Goal: Task Accomplishment & Management: Manage account settings

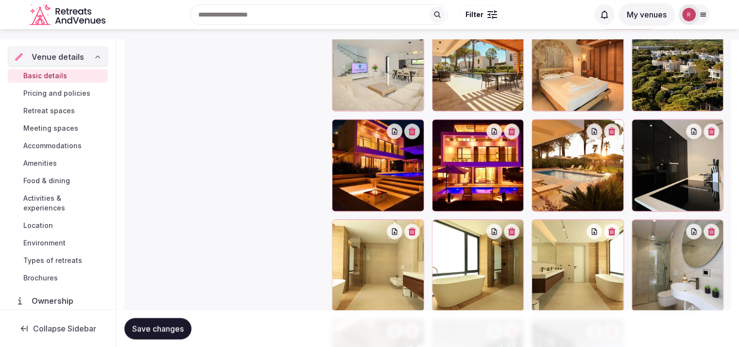
scroll to position [449, 0]
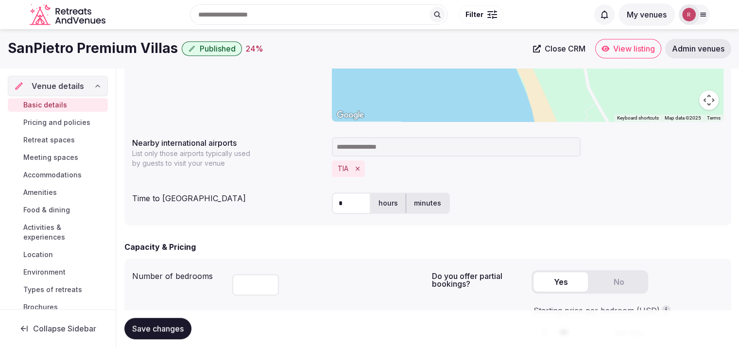
click at [529, 48] on link "Close CRM" at bounding box center [559, 48] width 64 height 19
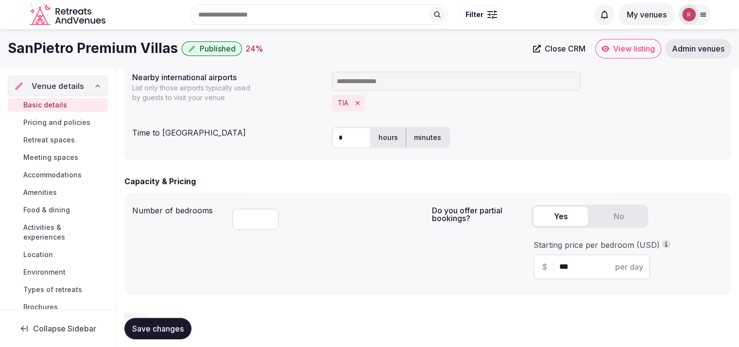
scroll to position [502, 0]
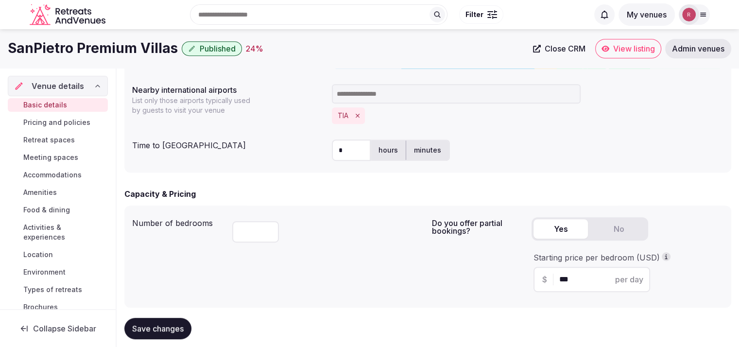
click at [39, 136] on span "Retreat spaces" at bounding box center [49, 140] width 52 height 10
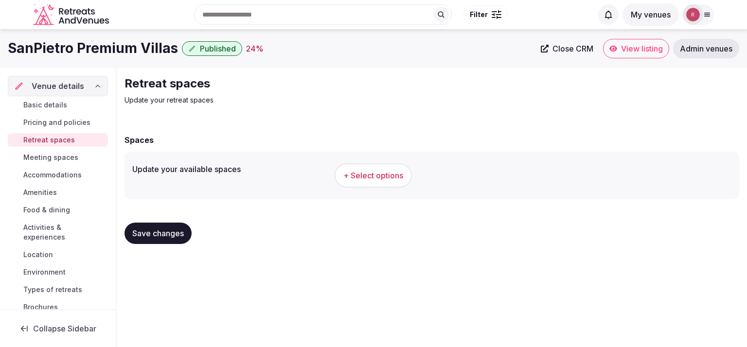
click at [27, 104] on span "Basic details" at bounding box center [45, 105] width 44 height 10
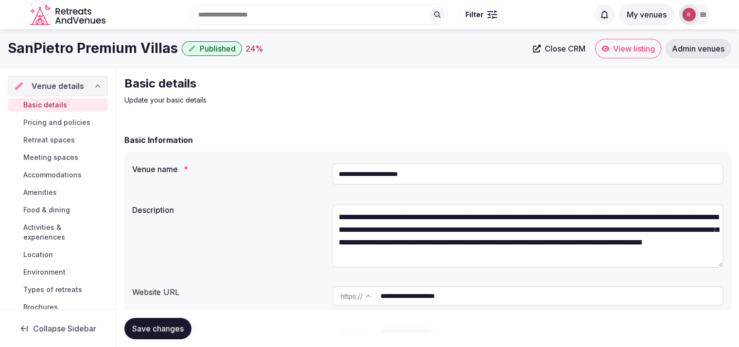
click at [36, 139] on span "Retreat spaces" at bounding box center [49, 140] width 52 height 10
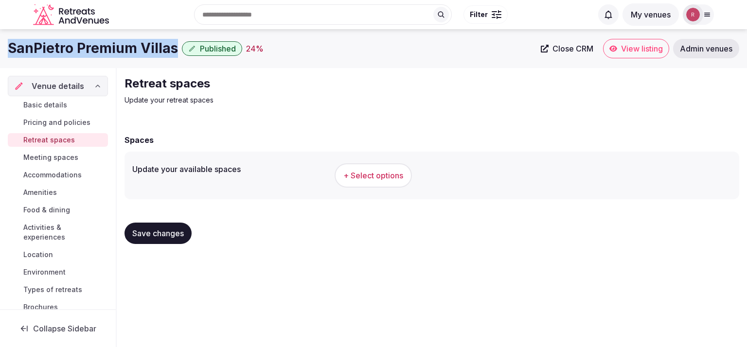
drag, startPoint x: 175, startPoint y: 46, endPoint x: 5, endPoint y: 40, distance: 169.7
click at [5, 40] on div "SanPietro Premium Villas Published 24 % Close CRM View listing Admin venues" at bounding box center [373, 48] width 747 height 19
copy h1 "SanPietro Premium Villas"
click at [46, 101] on span "Basic details" at bounding box center [45, 105] width 44 height 10
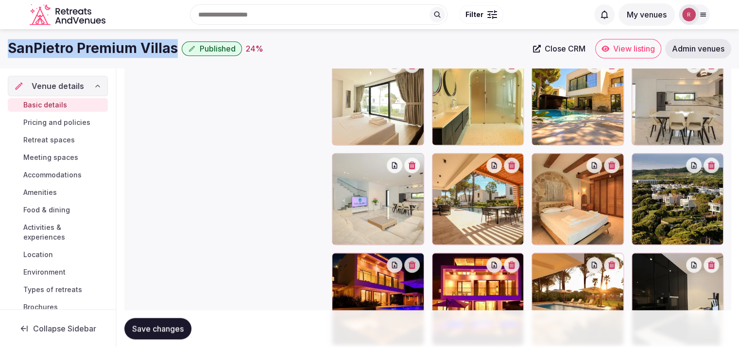
scroll to position [1087, 0]
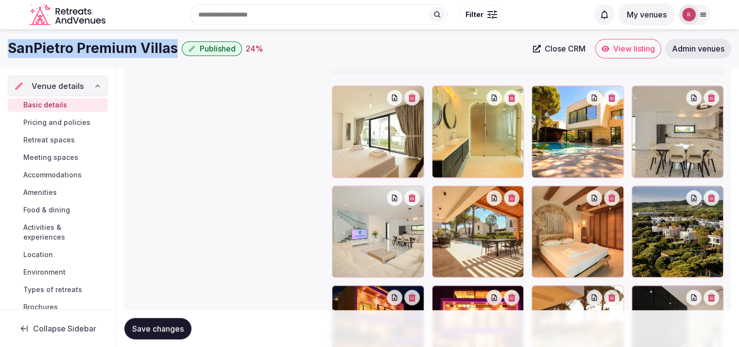
click at [498, 200] on button "button" at bounding box center [495, 198] width 16 height 16
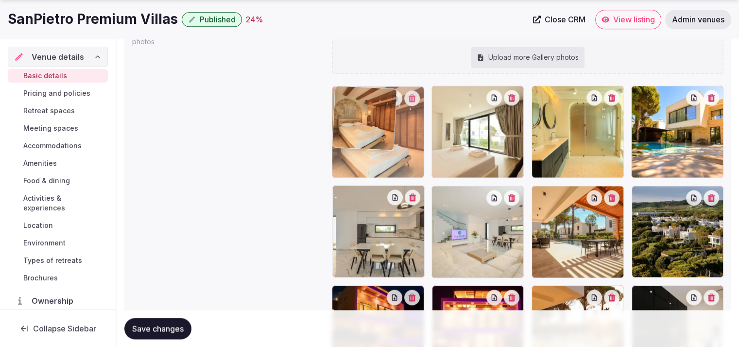
drag, startPoint x: 591, startPoint y: 225, endPoint x: 416, endPoint y: 161, distance: 186.2
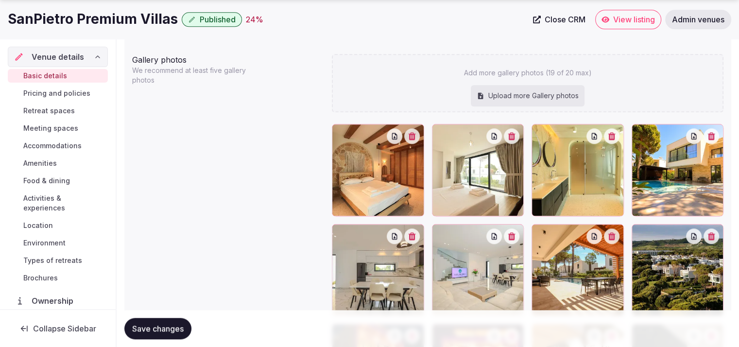
scroll to position [1059, 0]
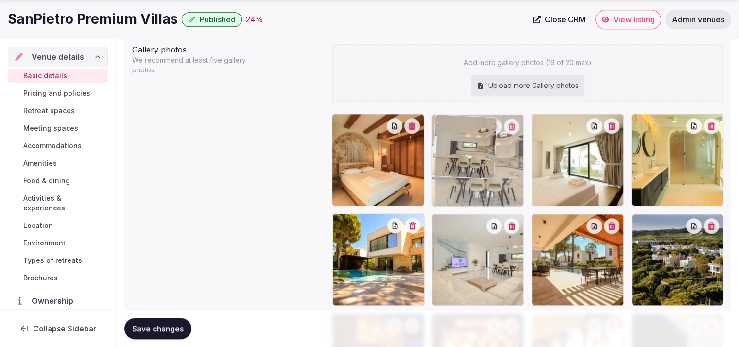
drag, startPoint x: 387, startPoint y: 289, endPoint x: 494, endPoint y: 206, distance: 135.1
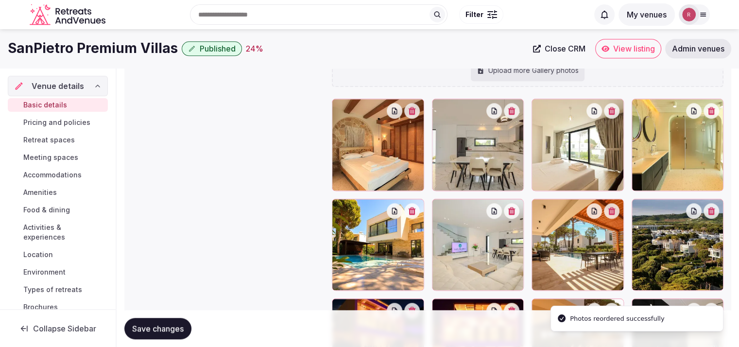
scroll to position [1064, 0]
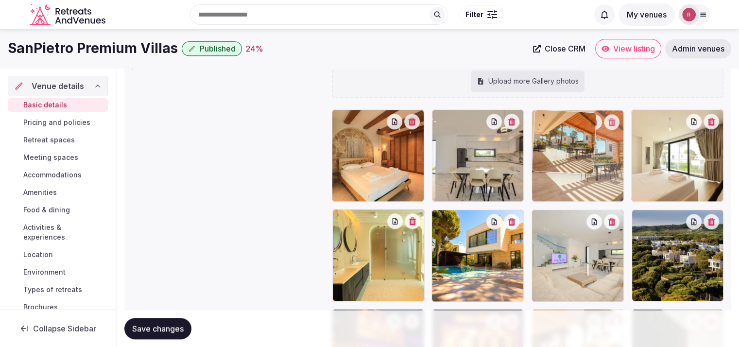
drag, startPoint x: 568, startPoint y: 256, endPoint x: 580, endPoint y: 203, distance: 54.5
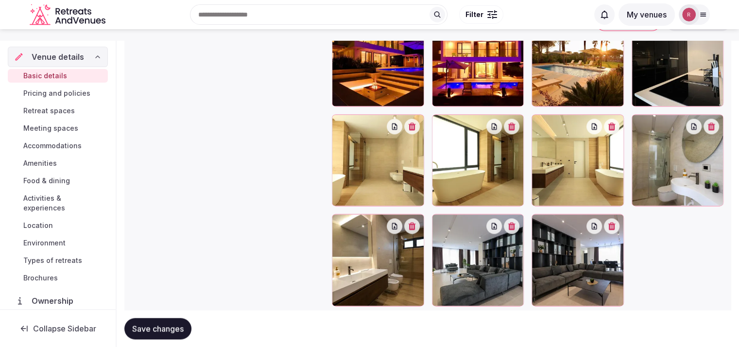
scroll to position [1352, 0]
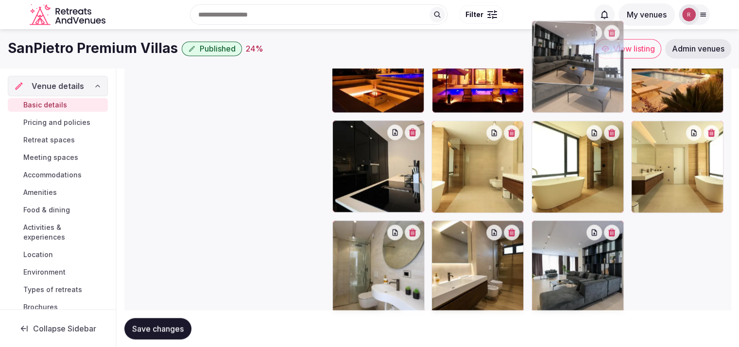
drag, startPoint x: 607, startPoint y: 171, endPoint x: 617, endPoint y: 104, distance: 67.4
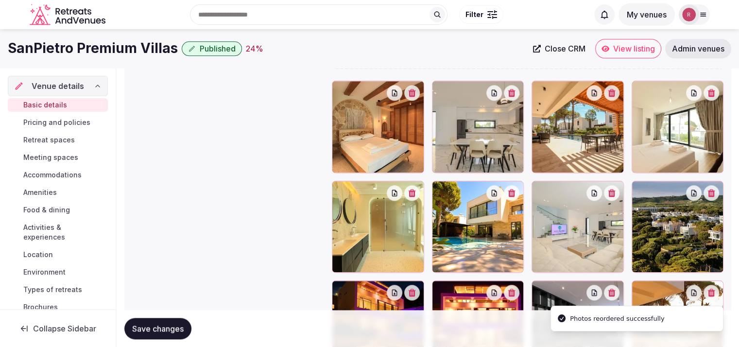
scroll to position [1084, 0]
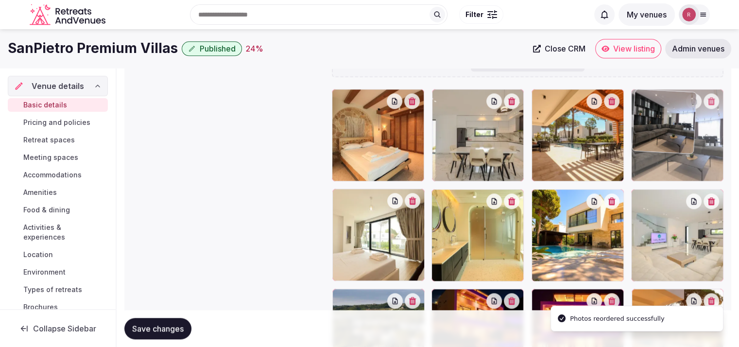
drag, startPoint x: 572, startPoint y: 296, endPoint x: 682, endPoint y: 140, distance: 191.8
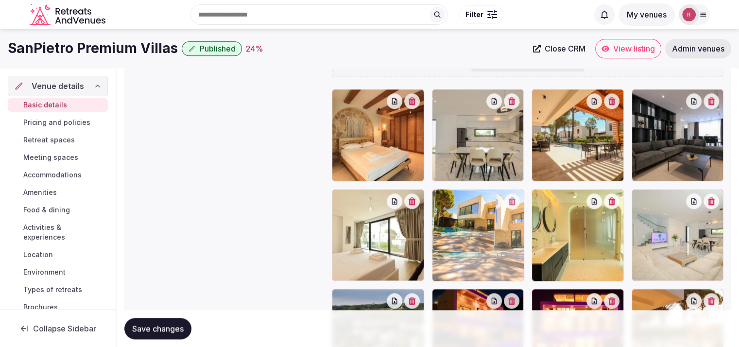
drag, startPoint x: 579, startPoint y: 253, endPoint x: 490, endPoint y: 262, distance: 89.4
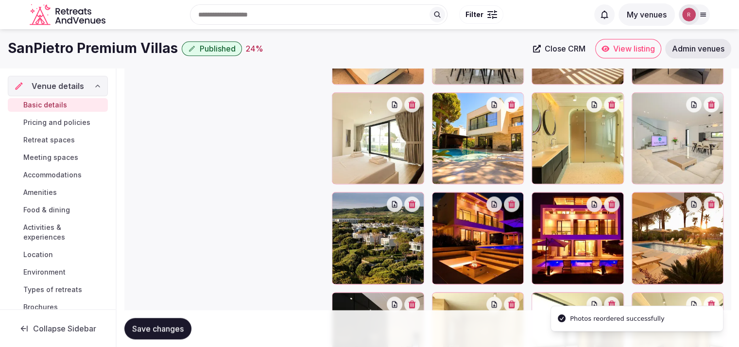
scroll to position [1174, 0]
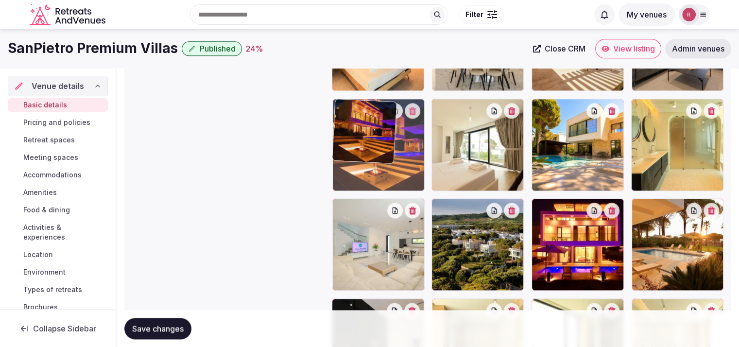
drag, startPoint x: 496, startPoint y: 254, endPoint x: 431, endPoint y: 177, distance: 101.0
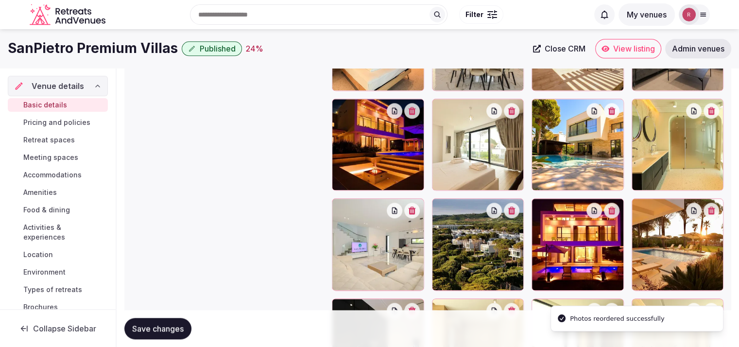
click at [377, 140] on div at bounding box center [378, 145] width 92 height 92
click at [396, 112] on icon "button" at bounding box center [394, 110] width 5 height 6
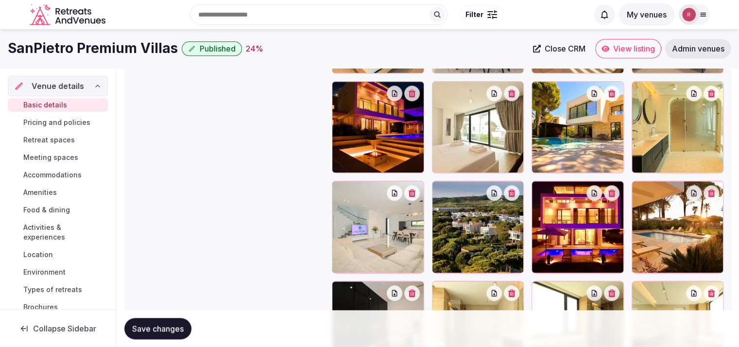
scroll to position [1151, 0]
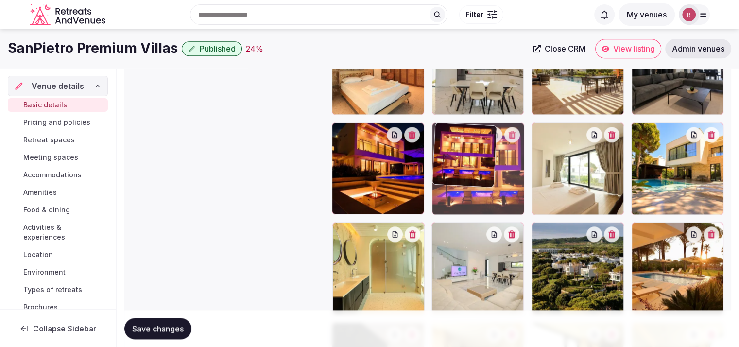
drag, startPoint x: 574, startPoint y: 265, endPoint x: 494, endPoint y: 195, distance: 106.1
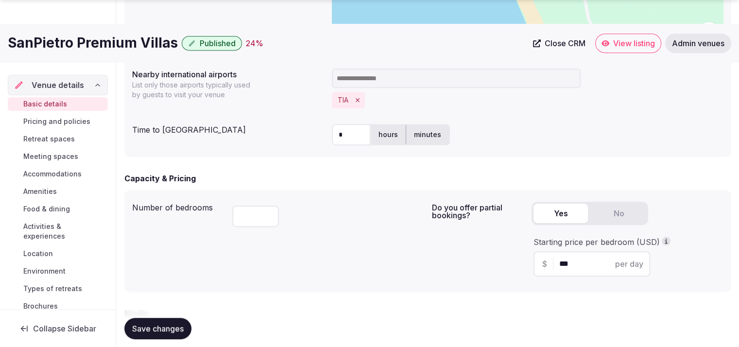
scroll to position [820, 0]
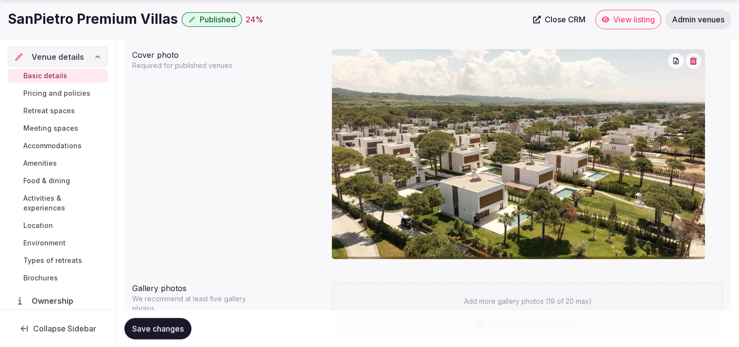
drag, startPoint x: 605, startPoint y: 20, endPoint x: 731, endPoint y: 73, distance: 136.1
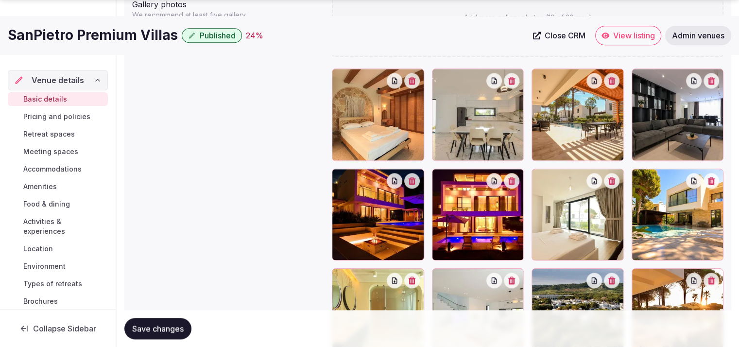
scroll to position [1121, 0]
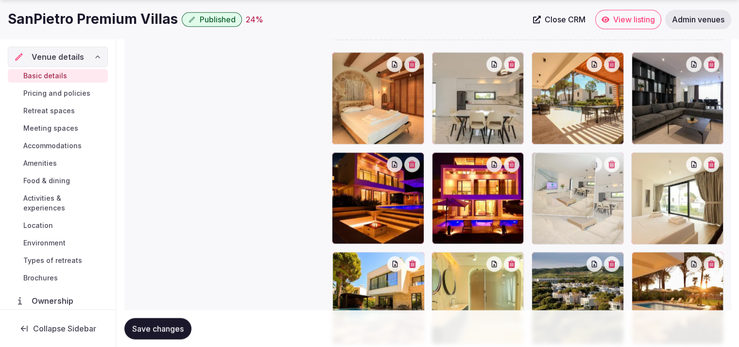
drag, startPoint x: 472, startPoint y: 289, endPoint x: 564, endPoint y: 206, distance: 123.9
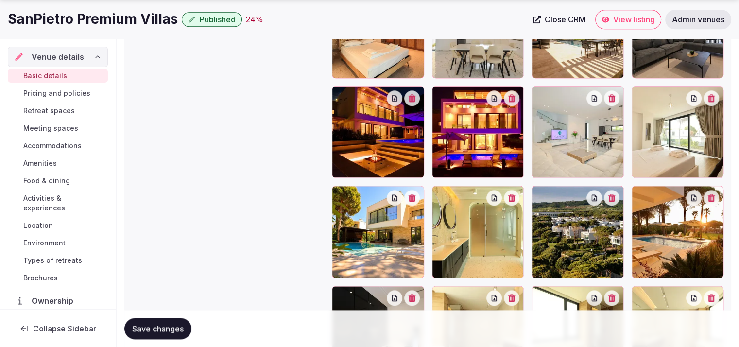
scroll to position [1193, 0]
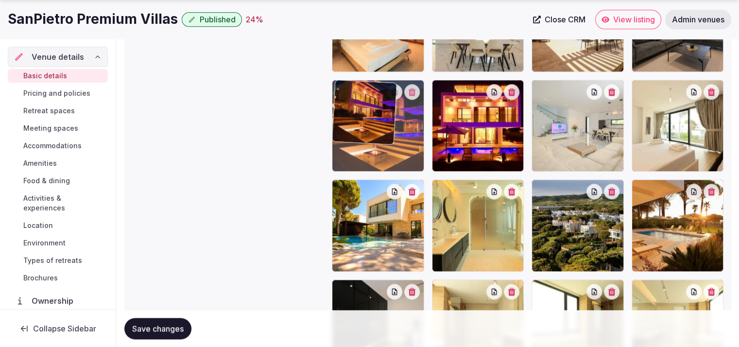
drag, startPoint x: 418, startPoint y: 153, endPoint x: 458, endPoint y: 154, distance: 39.9
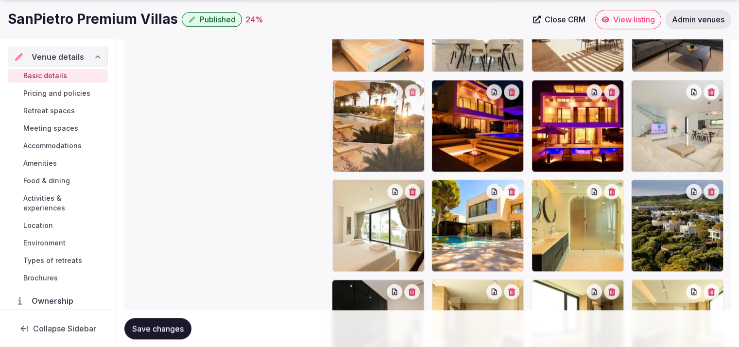
drag, startPoint x: 693, startPoint y: 249, endPoint x: 439, endPoint y: 181, distance: 263.0
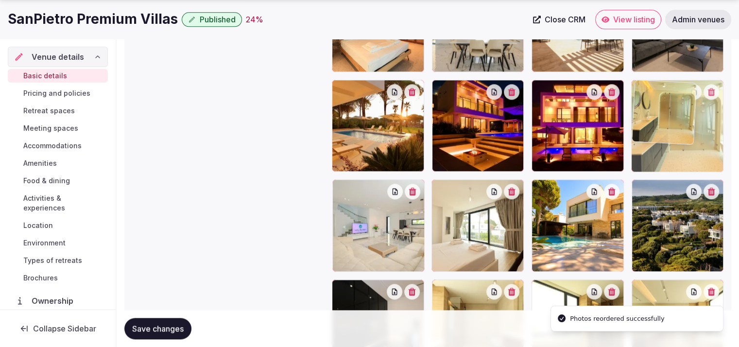
drag, startPoint x: 575, startPoint y: 208, endPoint x: 679, endPoint y: 149, distance: 118.4
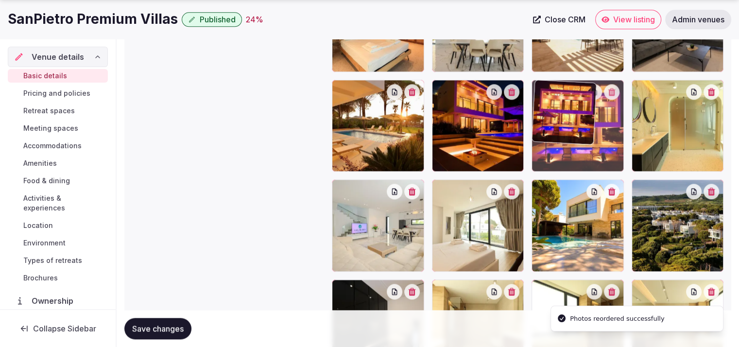
drag, startPoint x: 580, startPoint y: 159, endPoint x: 582, endPoint y: 218, distance: 59.3
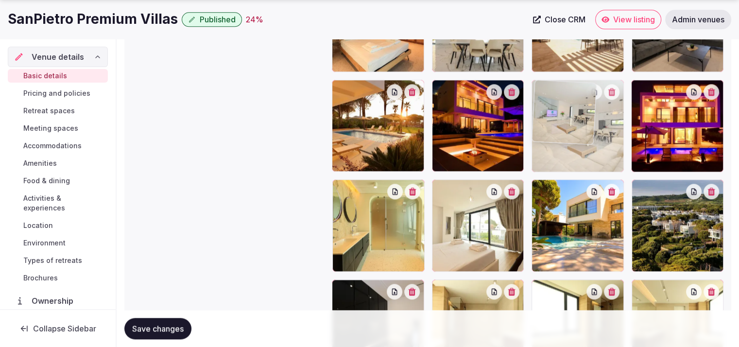
drag, startPoint x: 525, startPoint y: 219, endPoint x: 575, endPoint y: 152, distance: 84.4
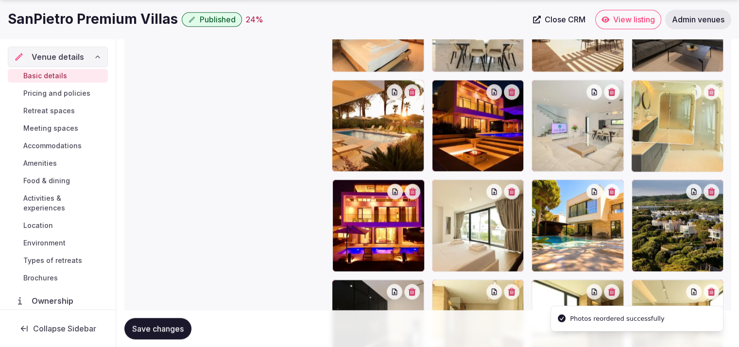
drag, startPoint x: 371, startPoint y: 237, endPoint x: 732, endPoint y: 160, distance: 368.3
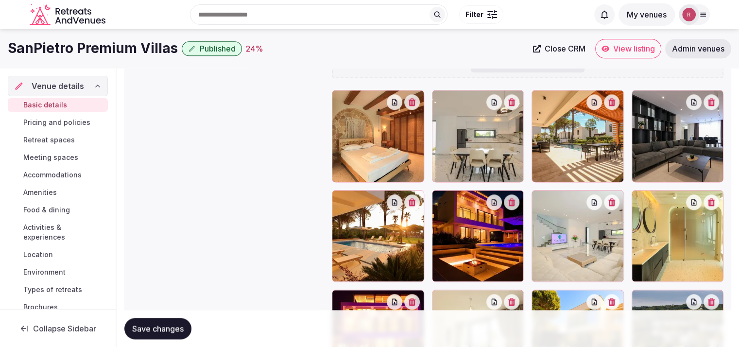
scroll to position [1052, 0]
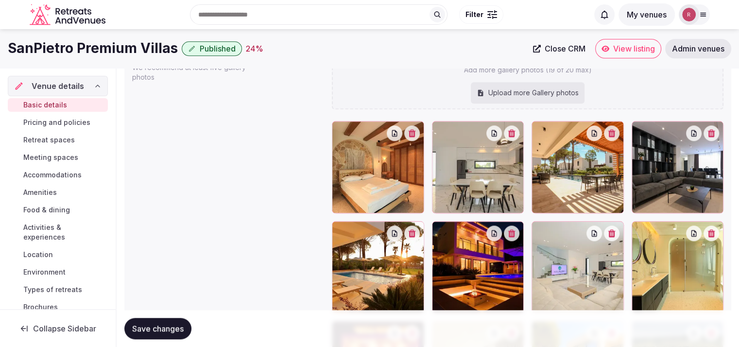
click at [54, 144] on span "Retreat spaces" at bounding box center [49, 140] width 52 height 10
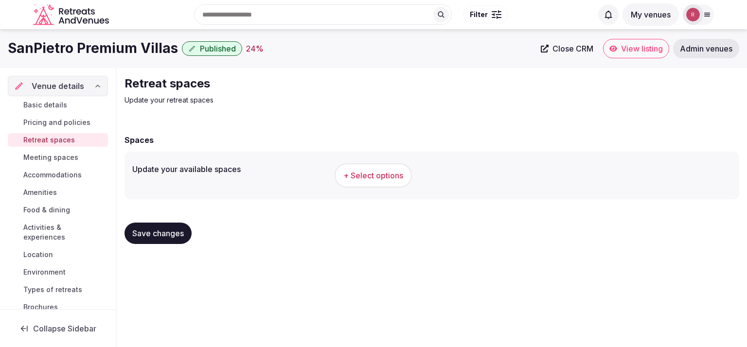
click at [343, 177] on span "+ Select options" at bounding box center [373, 175] width 60 height 11
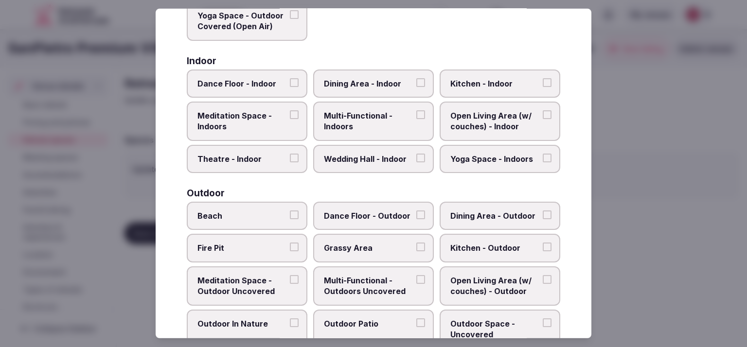
scroll to position [166, 0]
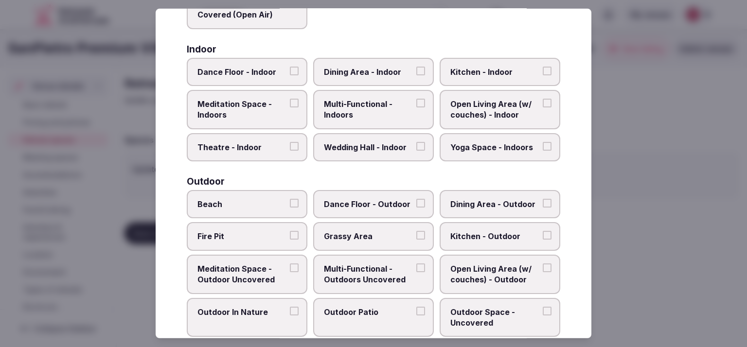
click at [373, 232] on span "Grassy Area" at bounding box center [368, 236] width 89 height 11
click at [416, 232] on button "Grassy Area" at bounding box center [420, 235] width 9 height 9
click at [387, 322] on label "Outdoor Patio" at bounding box center [373, 317] width 121 height 39
click at [416, 315] on button "Outdoor Patio" at bounding box center [420, 311] width 9 height 9
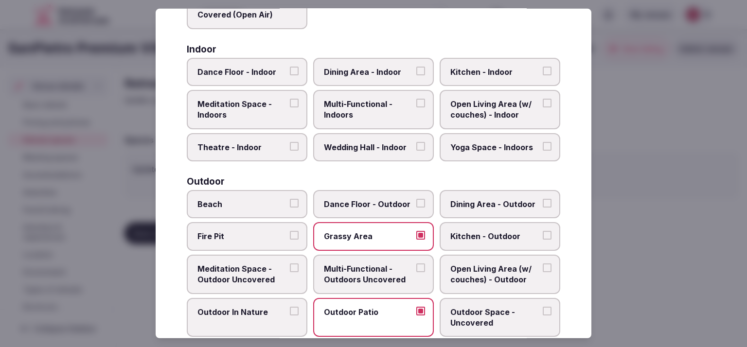
click at [490, 320] on span "Outdoor Space - Uncovered" at bounding box center [494, 318] width 89 height 22
click at [542, 315] on button "Outdoor Space - Uncovered" at bounding box center [546, 311] width 9 height 9
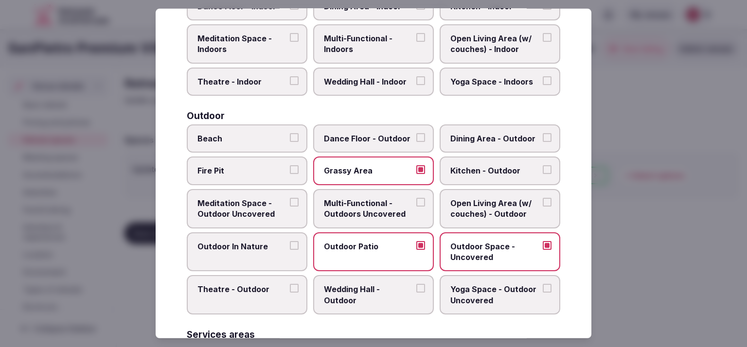
scroll to position [232, 0]
click at [263, 170] on span "Fire Pit" at bounding box center [241, 170] width 89 height 11
click at [290, 170] on button "Fire Pit" at bounding box center [294, 169] width 9 height 9
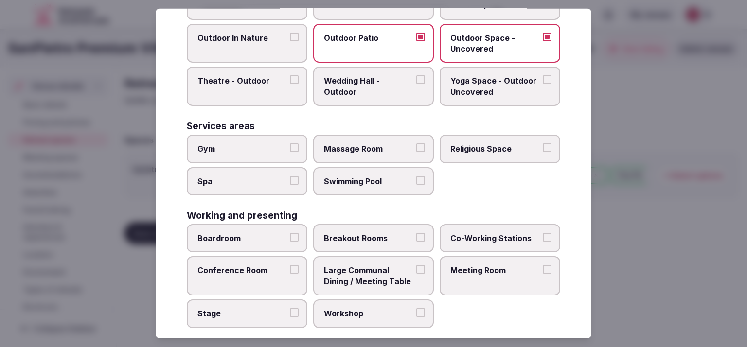
scroll to position [447, 0]
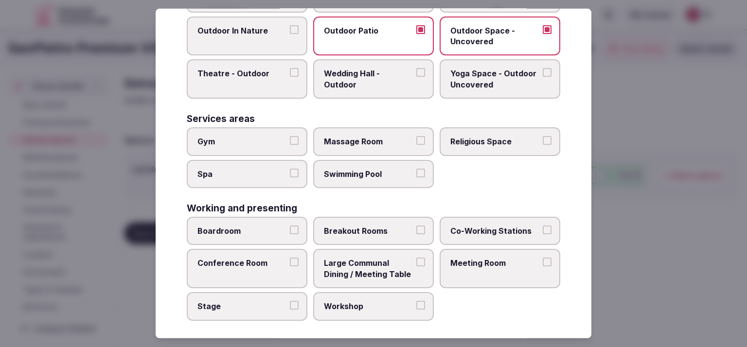
click at [599, 253] on div at bounding box center [373, 173] width 747 height 347
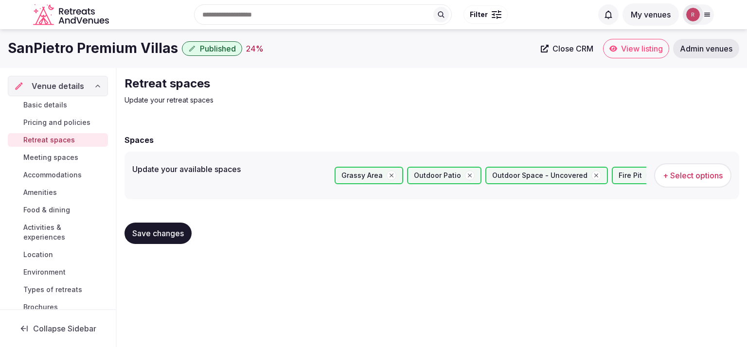
click at [144, 225] on button "Save changes" at bounding box center [157, 233] width 67 height 21
click at [58, 154] on span "Meeting spaces" at bounding box center [50, 158] width 55 height 10
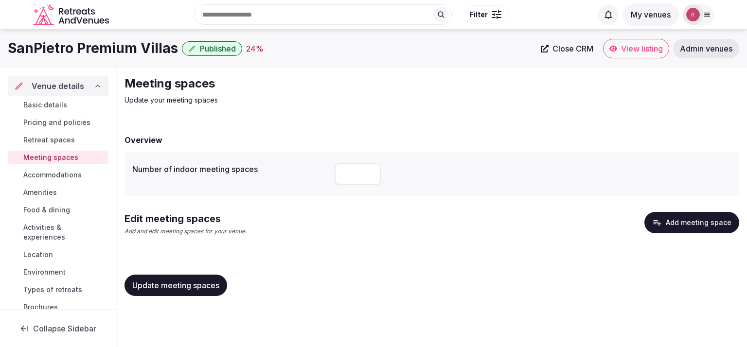
click at [692, 231] on button "Add meeting space" at bounding box center [691, 222] width 95 height 21
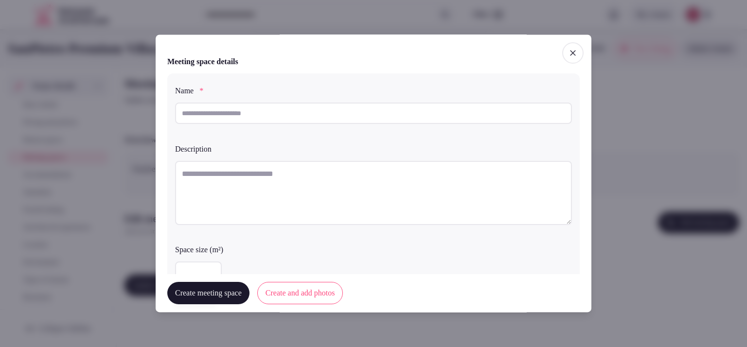
click at [293, 111] on input "text" at bounding box center [373, 113] width 397 height 21
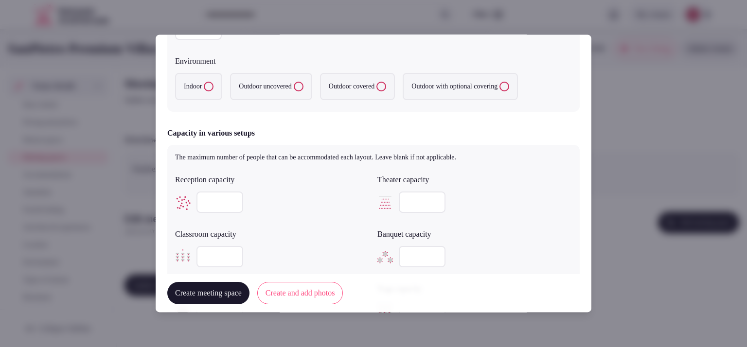
type input "**********"
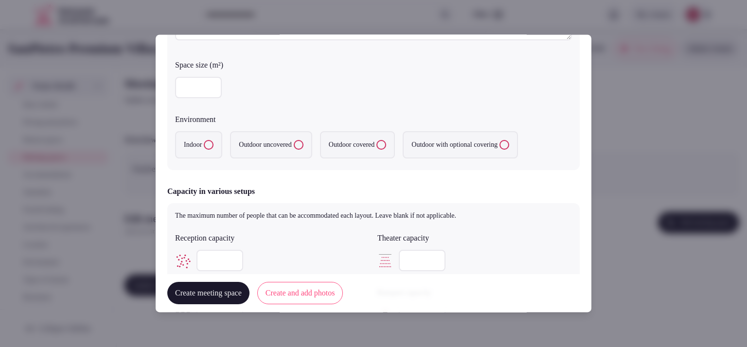
scroll to position [134, 0]
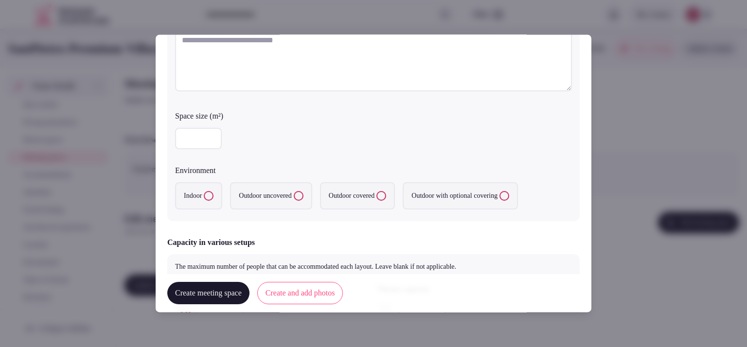
click at [264, 195] on label "Outdoor uncovered" at bounding box center [271, 195] width 82 height 27
click at [294, 195] on uncovered "Outdoor uncovered" at bounding box center [299, 196] width 10 height 10
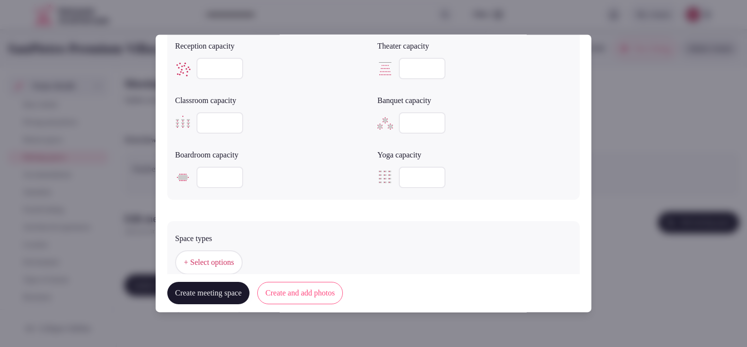
scroll to position [554, 0]
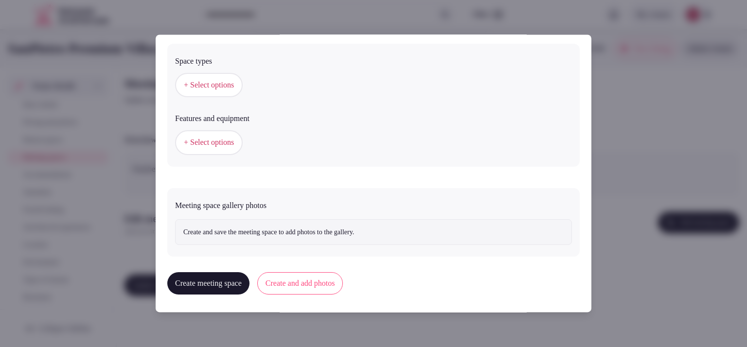
click at [234, 77] on button "+ Select options" at bounding box center [209, 85] width 68 height 24
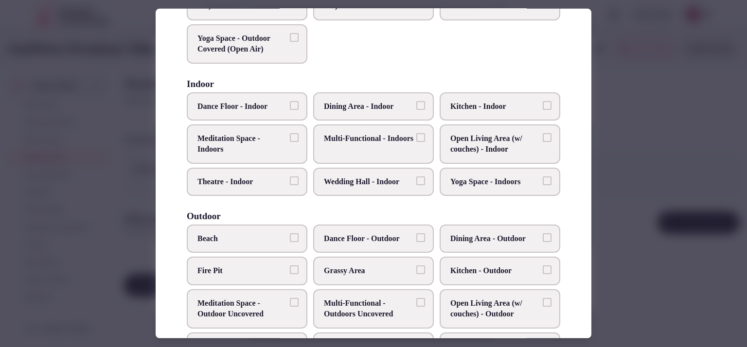
scroll to position [138, 0]
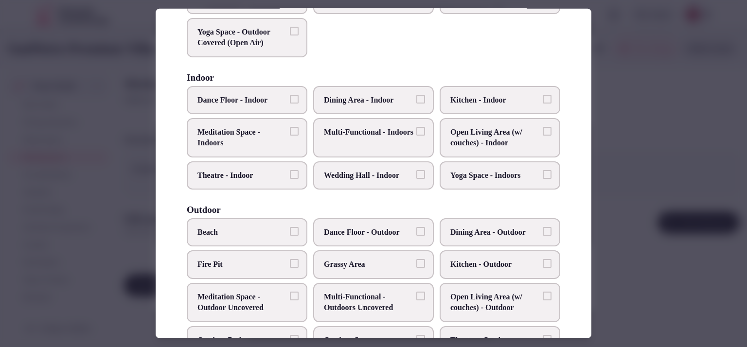
click at [279, 264] on span "Fire Pit" at bounding box center [241, 264] width 89 height 11
click at [290, 264] on button "Fire Pit" at bounding box center [294, 263] width 9 height 9
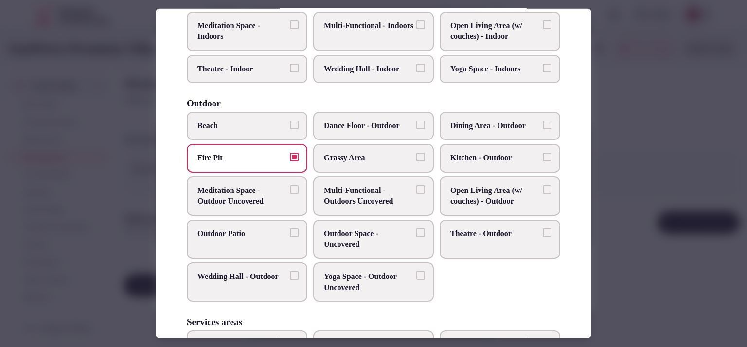
scroll to position [249, 0]
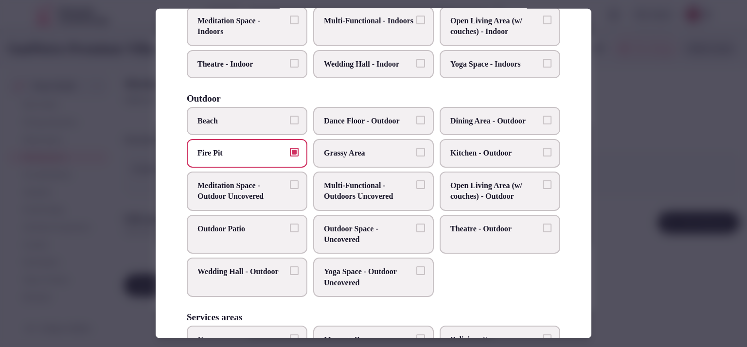
click at [372, 149] on span "Grassy Area" at bounding box center [368, 153] width 89 height 11
click at [416, 149] on button "Grassy Area" at bounding box center [420, 152] width 9 height 9
click at [349, 231] on span "Outdoor Space - Uncovered" at bounding box center [368, 235] width 89 height 22
click at [416, 231] on button "Outdoor Space - Uncovered" at bounding box center [420, 228] width 9 height 9
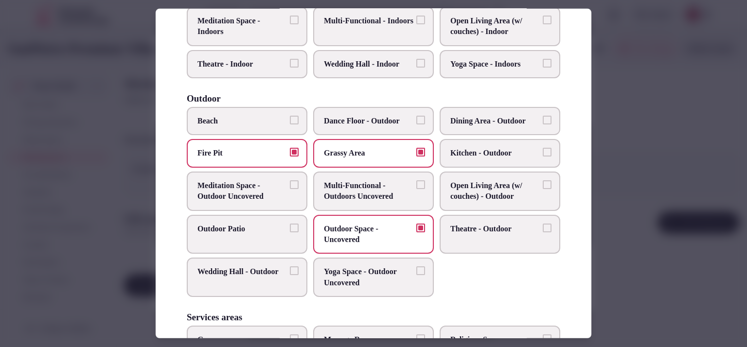
click at [245, 241] on label "Outdoor Patio" at bounding box center [247, 234] width 121 height 39
click at [290, 232] on button "Outdoor Patio" at bounding box center [294, 228] width 9 height 9
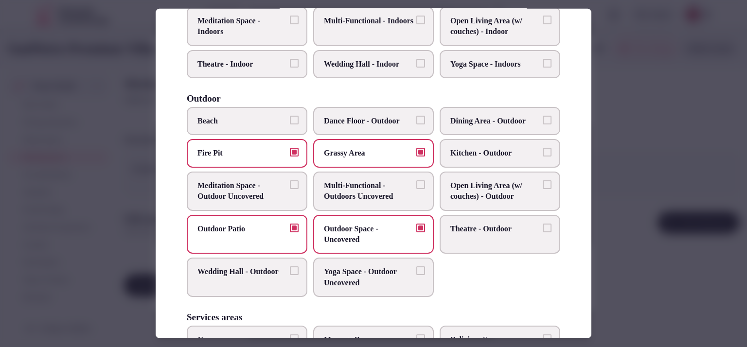
scroll to position [404, 0]
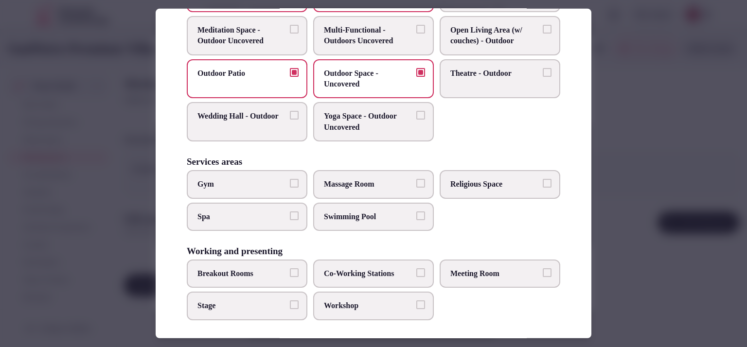
click at [692, 149] on div at bounding box center [373, 173] width 747 height 347
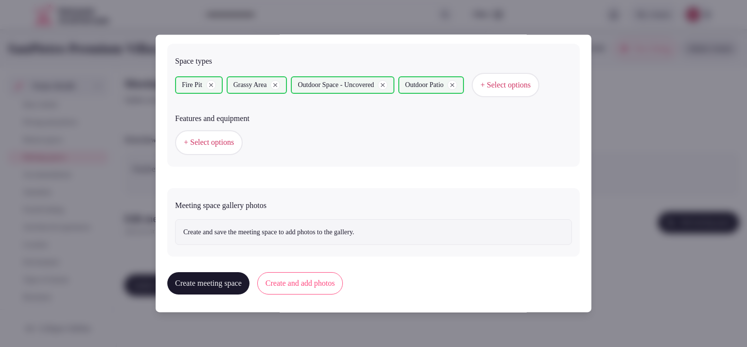
click at [220, 155] on button "+ Select options" at bounding box center [209, 143] width 68 height 24
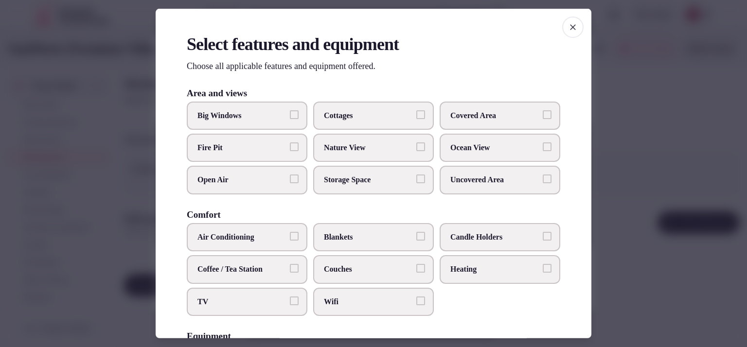
click at [231, 173] on label "Open Air" at bounding box center [247, 180] width 121 height 28
click at [290, 174] on button "Open Air" at bounding box center [294, 178] width 9 height 9
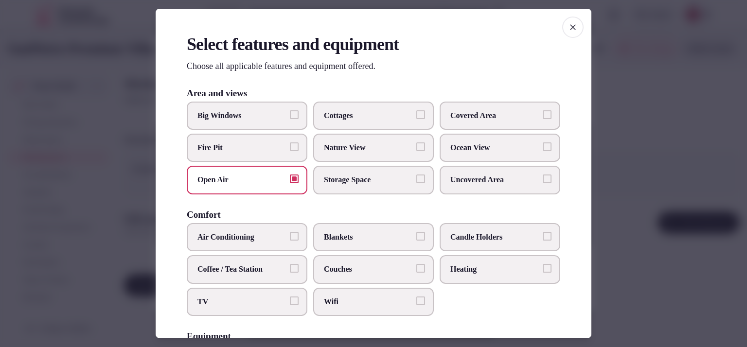
click at [248, 148] on span "Fire Pit" at bounding box center [241, 147] width 89 height 11
click at [290, 148] on button "Fire Pit" at bounding box center [294, 146] width 9 height 9
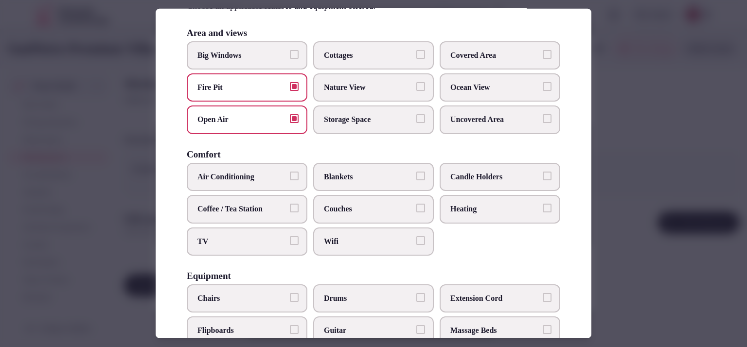
scroll to position [66, 0]
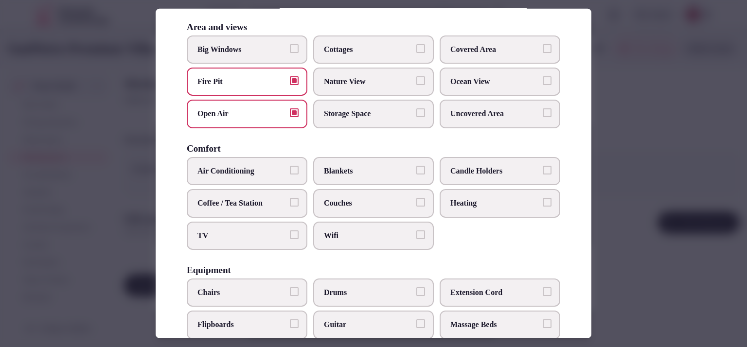
click at [502, 108] on span "Uncovered Area" at bounding box center [494, 113] width 89 height 11
click at [542, 108] on button "Uncovered Area" at bounding box center [546, 112] width 9 height 9
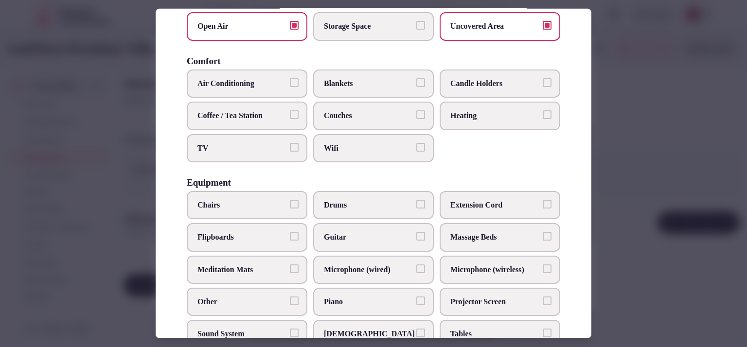
scroll to position [179, 0]
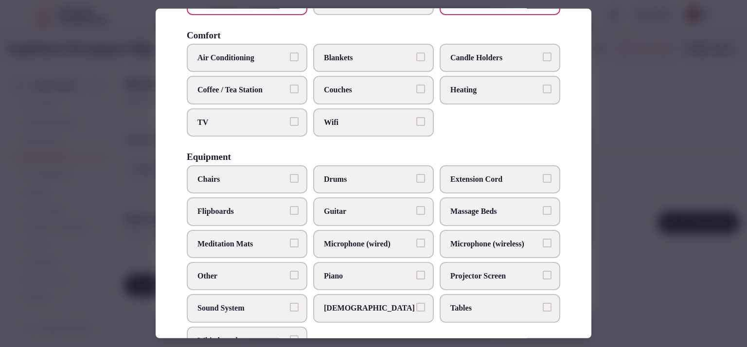
click at [242, 166] on label "Chairs" at bounding box center [247, 179] width 121 height 28
click at [290, 174] on button "Chairs" at bounding box center [294, 178] width 9 height 9
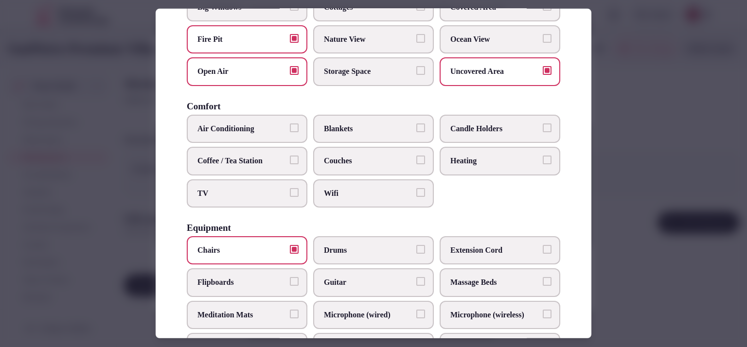
scroll to position [41, 0]
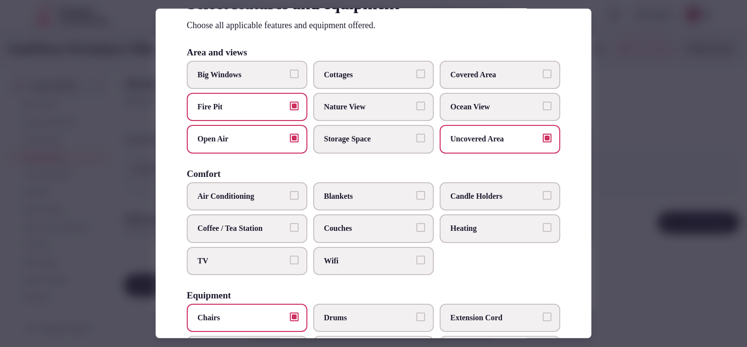
click at [622, 70] on div at bounding box center [373, 173] width 747 height 347
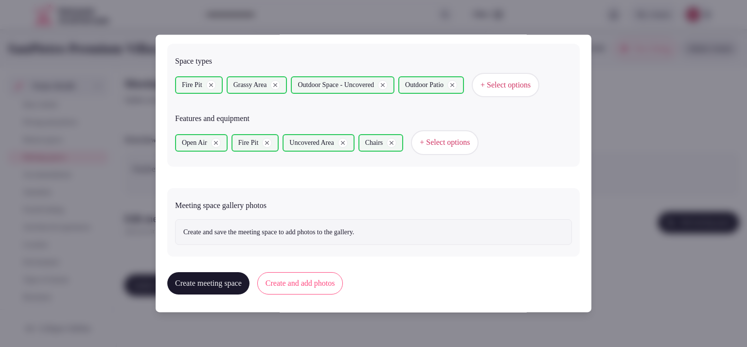
scroll to position [579, 0]
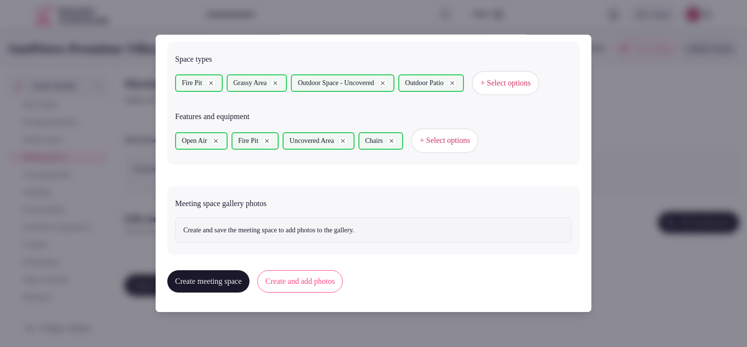
click at [297, 274] on button "Create and add photos" at bounding box center [300, 282] width 86 height 22
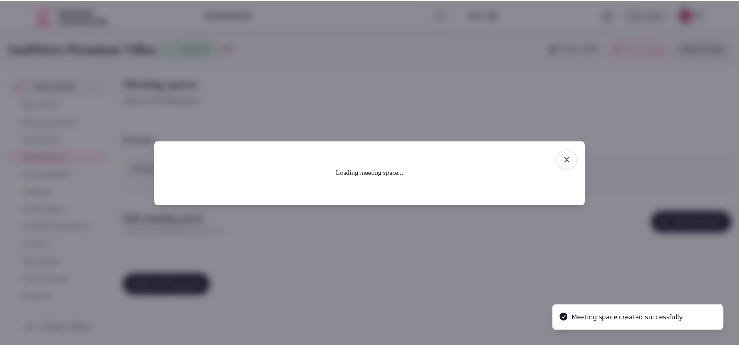
scroll to position [0, 0]
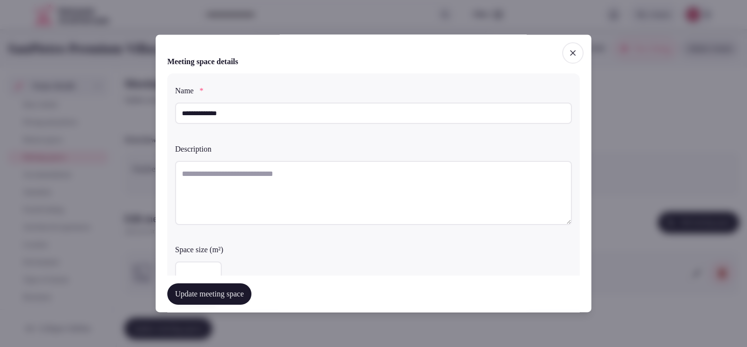
click at [217, 291] on button "Update meeting space" at bounding box center [209, 293] width 84 height 21
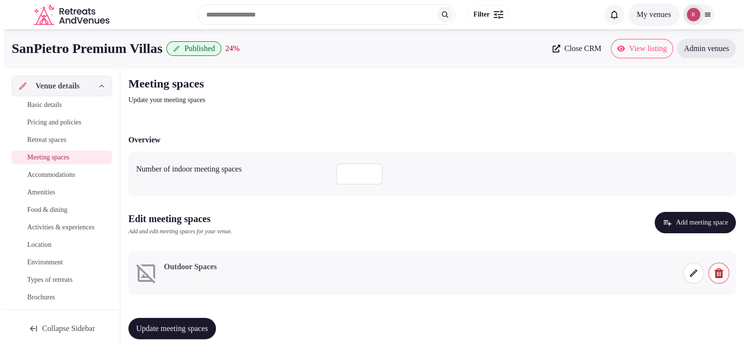
scroll to position [8, 0]
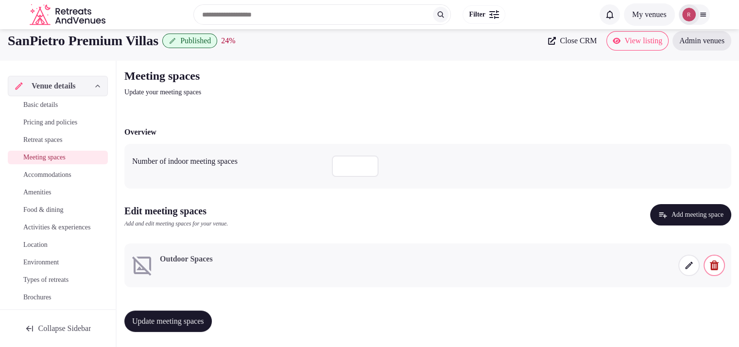
click at [693, 266] on icon at bounding box center [689, 266] width 10 height 10
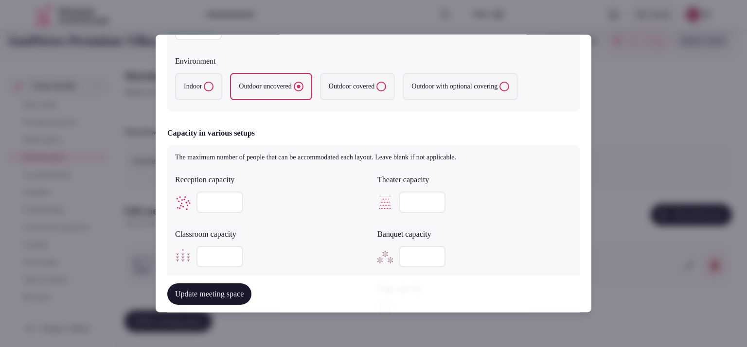
scroll to position [668, 0]
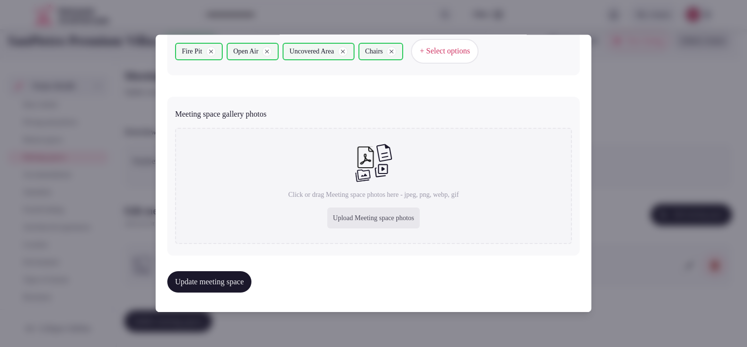
click at [334, 219] on div "Upload Meeting space photos" at bounding box center [373, 218] width 93 height 21
type input "**********"
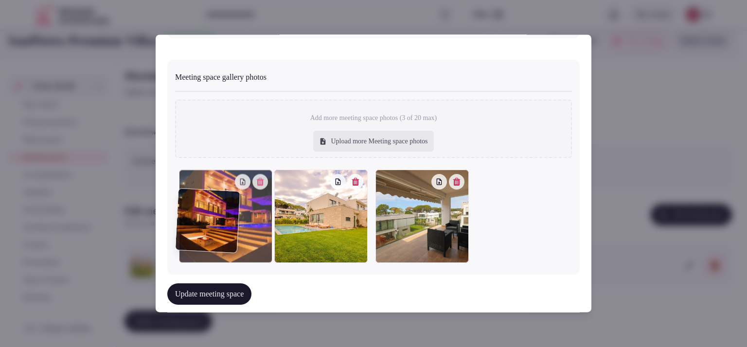
drag, startPoint x: 393, startPoint y: 253, endPoint x: 231, endPoint y: 260, distance: 162.0
click at [231, 260] on div at bounding box center [225, 216] width 93 height 93
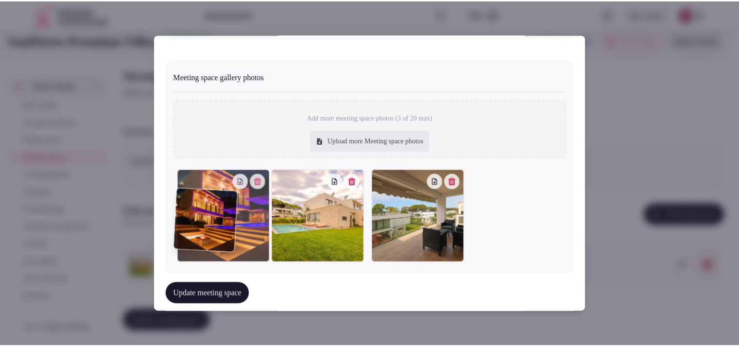
scroll to position [687, 0]
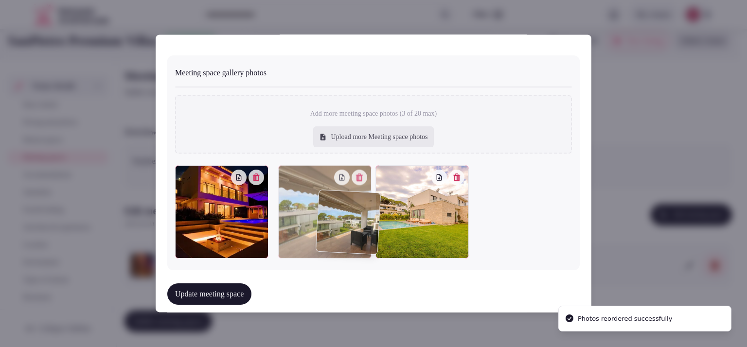
drag, startPoint x: 404, startPoint y: 225, endPoint x: 348, endPoint y: 227, distance: 56.5
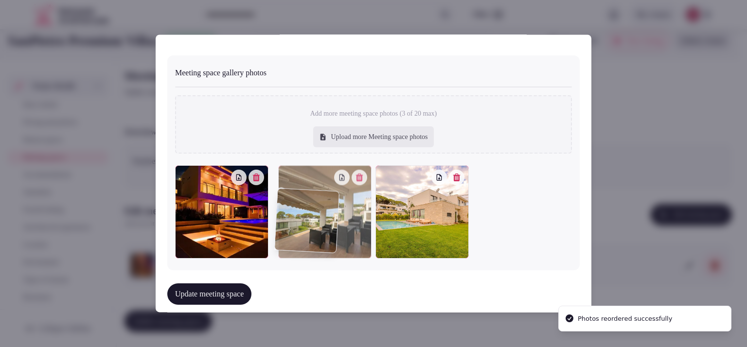
click at [348, 227] on div at bounding box center [324, 211] width 93 height 93
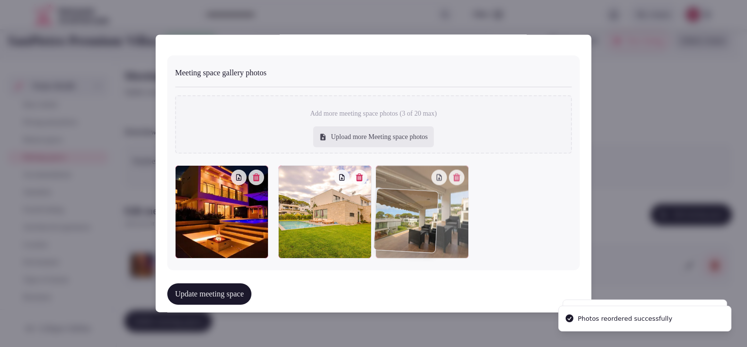
drag, startPoint x: 316, startPoint y: 237, endPoint x: 395, endPoint y: 241, distance: 78.3
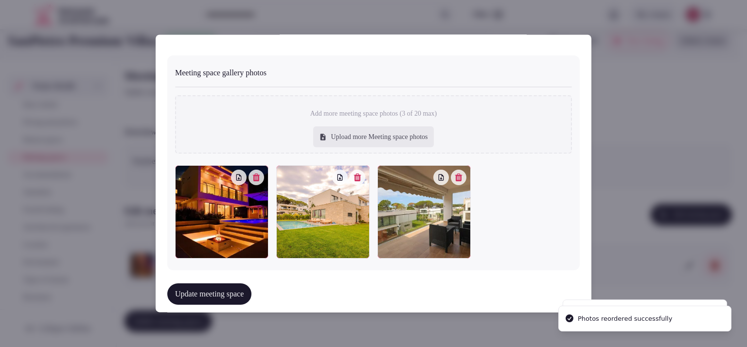
click at [238, 293] on button "Update meeting space" at bounding box center [209, 293] width 84 height 21
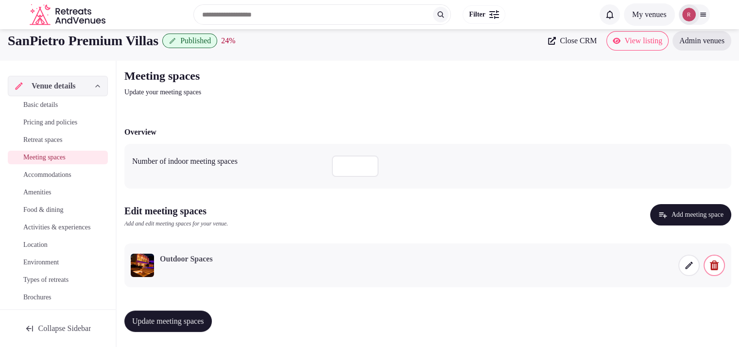
scroll to position [0, 0]
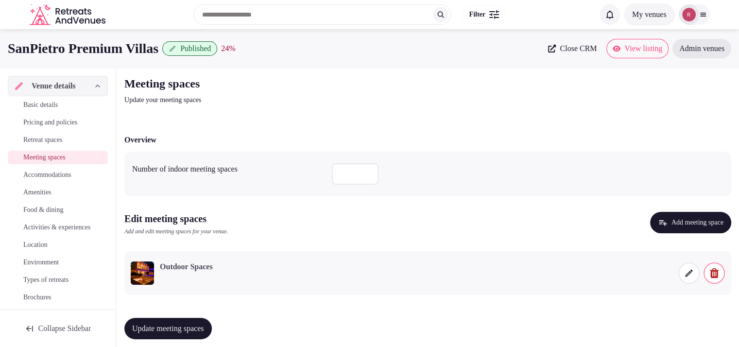
click at [190, 326] on span "Update meeting spaces" at bounding box center [168, 329] width 72 height 10
drag, startPoint x: 174, startPoint y: 50, endPoint x: 0, endPoint y: 42, distance: 174.7
click at [0, 42] on div "SanPietro Premium Villas Published 37 % Close CRM View listing Admin venues" at bounding box center [369, 48] width 739 height 19
copy h1 "SanPietro Premium Villas"
click at [680, 272] on span at bounding box center [689, 272] width 21 height 21
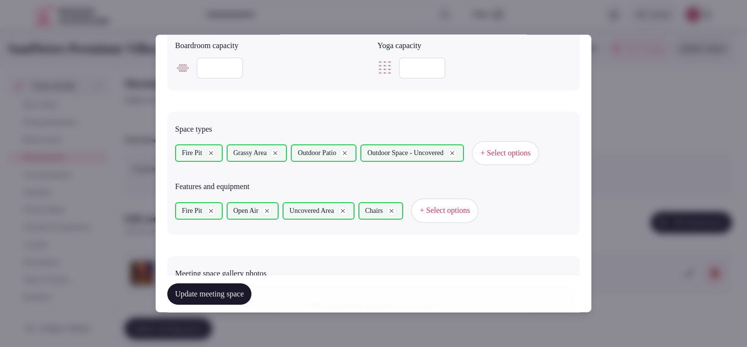
scroll to position [714, 0]
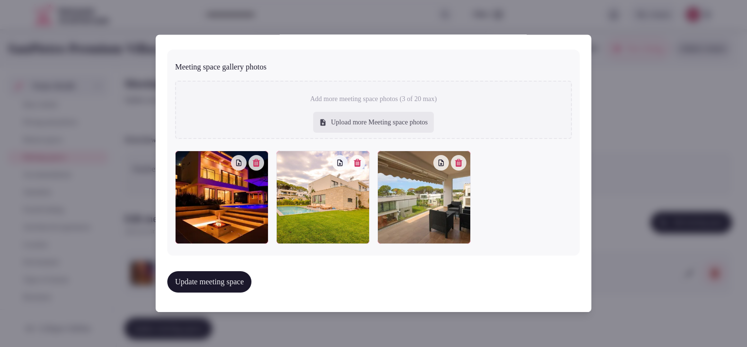
click at [358, 168] on button "button" at bounding box center [357, 163] width 16 height 16
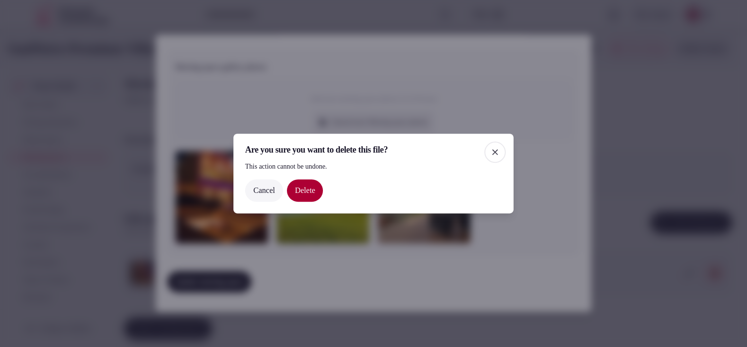
click at [310, 189] on button "Delete" at bounding box center [305, 190] width 36 height 22
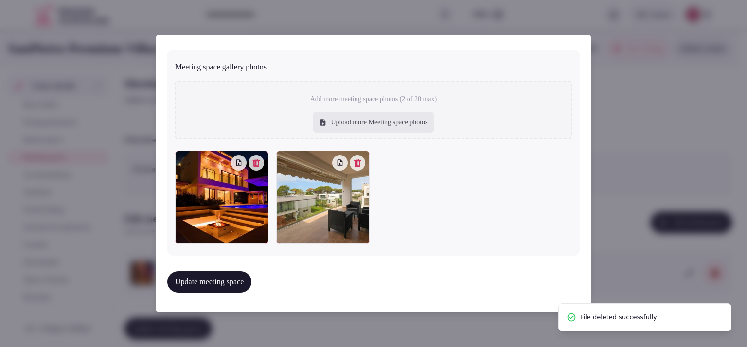
click at [350, 128] on div "Upload more Meeting space photos" at bounding box center [373, 122] width 120 height 21
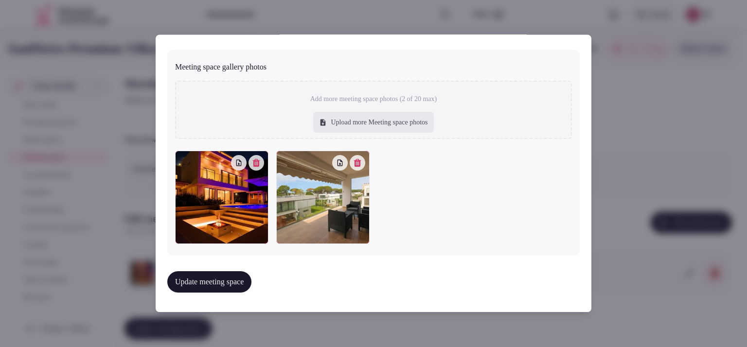
type input "**********"
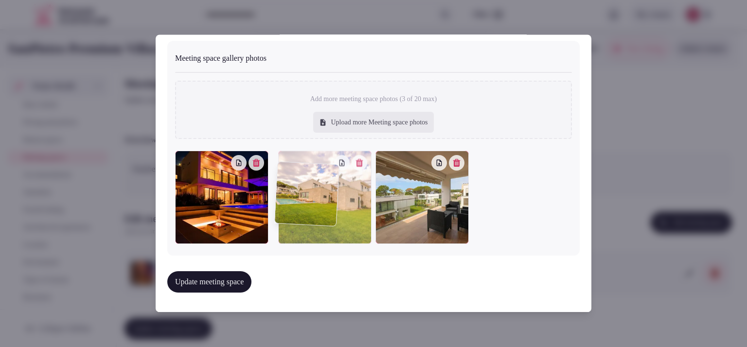
drag, startPoint x: 402, startPoint y: 207, endPoint x: 344, endPoint y: 216, distance: 59.1
click at [344, 216] on div at bounding box center [324, 197] width 93 height 93
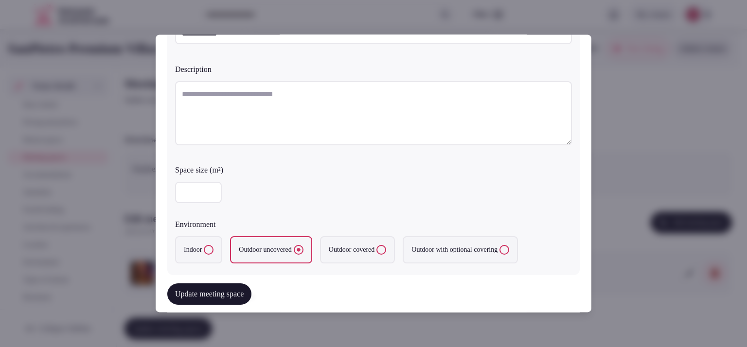
scroll to position [70, 0]
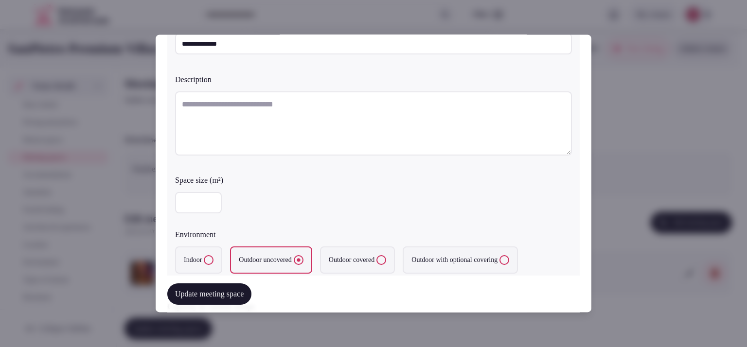
click at [406, 110] on textarea at bounding box center [373, 123] width 397 height 64
paste textarea "**********"
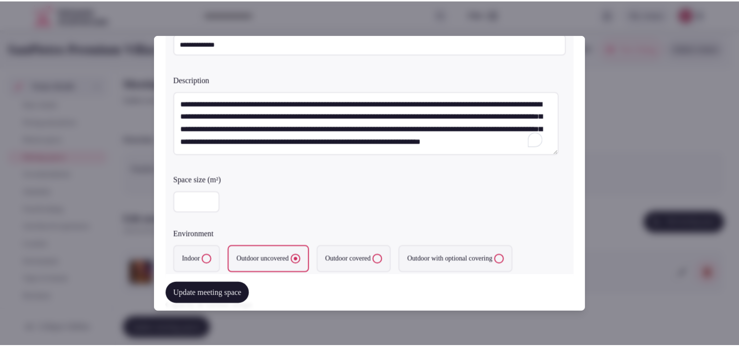
scroll to position [5, 0]
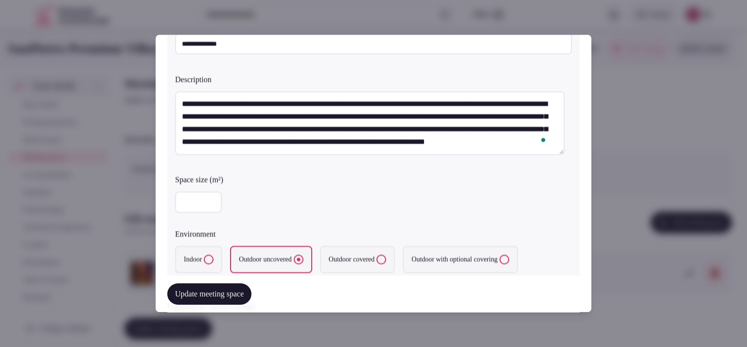
type textarea "**********"
click at [242, 291] on button "Update meeting space" at bounding box center [209, 293] width 84 height 21
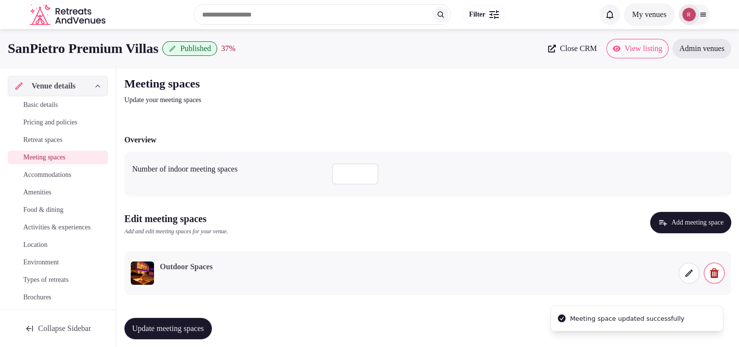
click at [190, 321] on button "Update meeting spaces" at bounding box center [167, 328] width 87 height 21
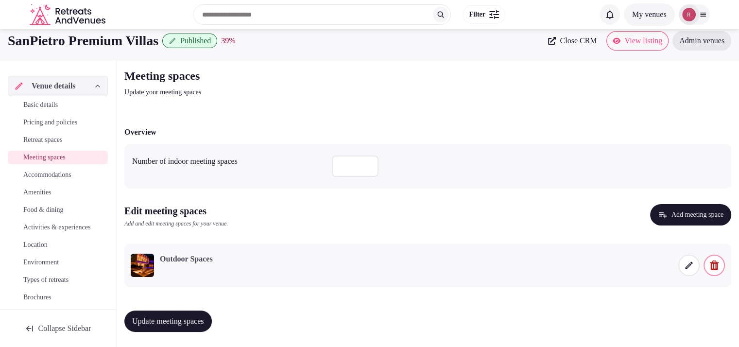
click at [202, 315] on button "Update meeting spaces" at bounding box center [167, 321] width 87 height 21
click at [46, 103] on span "Basic details" at bounding box center [40, 105] width 35 height 10
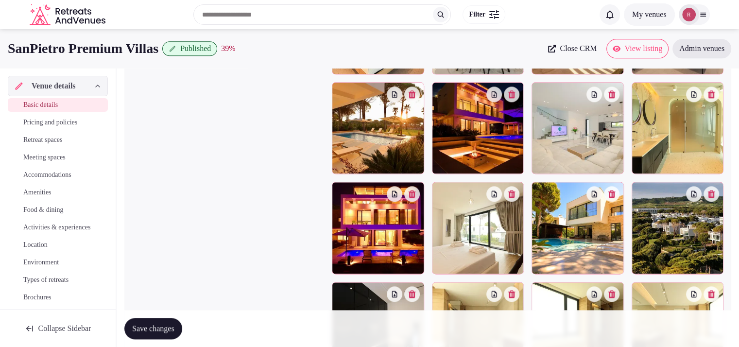
scroll to position [1163, 0]
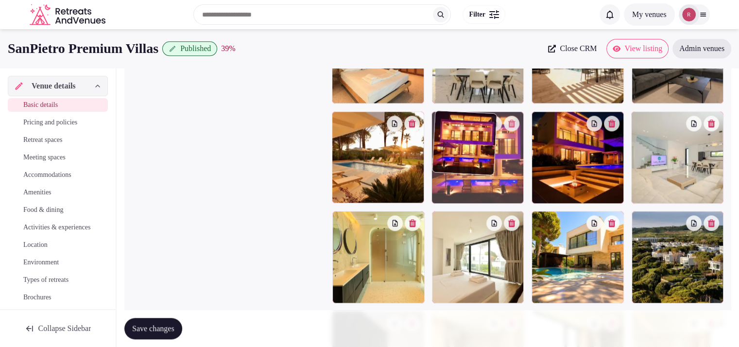
drag, startPoint x: 412, startPoint y: 258, endPoint x: 507, endPoint y: 184, distance: 120.9
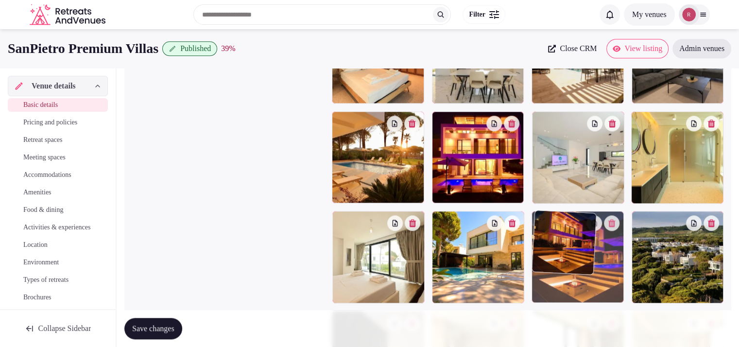
drag, startPoint x: 591, startPoint y: 175, endPoint x: 590, endPoint y: 272, distance: 97.2
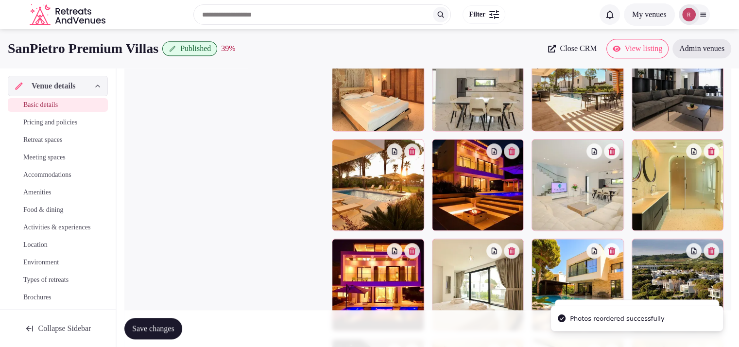
scroll to position [1127, 0]
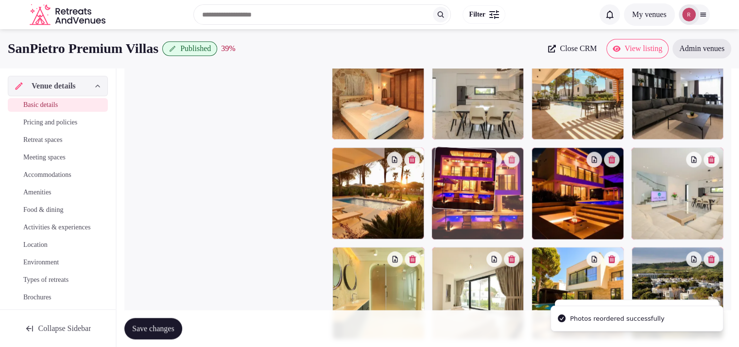
drag, startPoint x: 401, startPoint y: 284, endPoint x: 491, endPoint y: 214, distance: 114.3
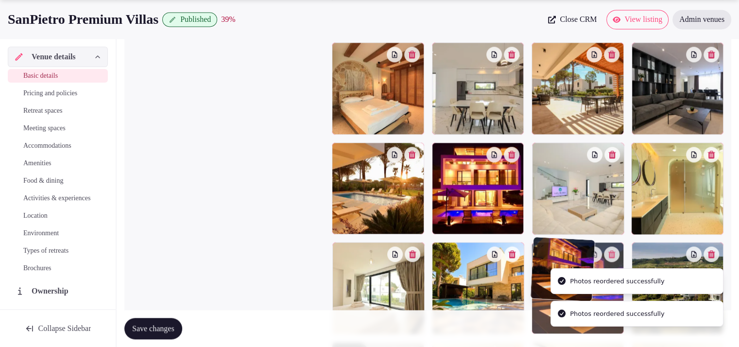
scroll to position [1141, 0]
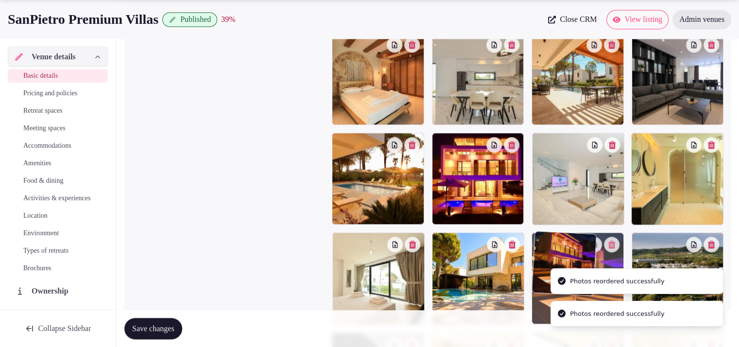
drag, startPoint x: 580, startPoint y: 200, endPoint x: 580, endPoint y: 288, distance: 88.0
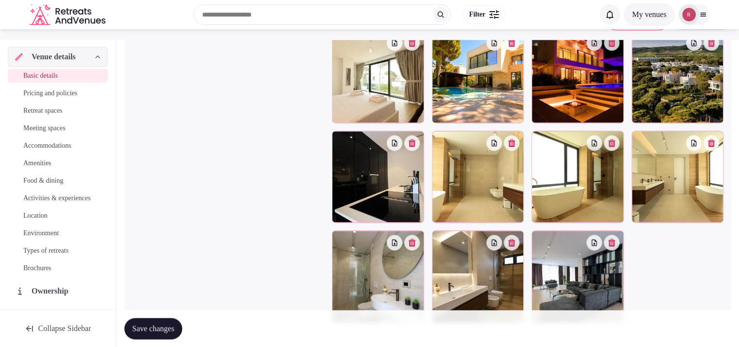
scroll to position [1275, 0]
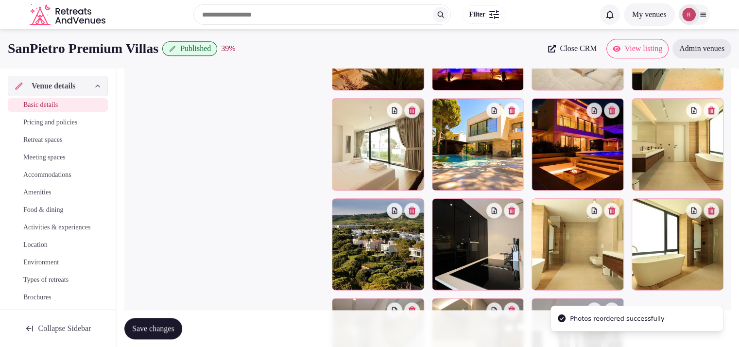
scroll to position [1206, 0]
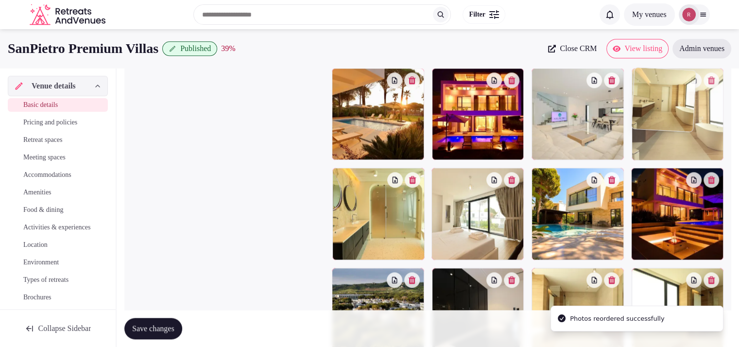
drag, startPoint x: 692, startPoint y: 222, endPoint x: 705, endPoint y: 155, distance: 68.0
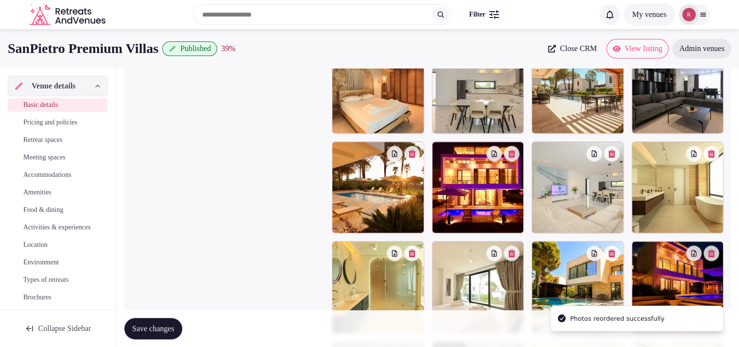
scroll to position [1126, 0]
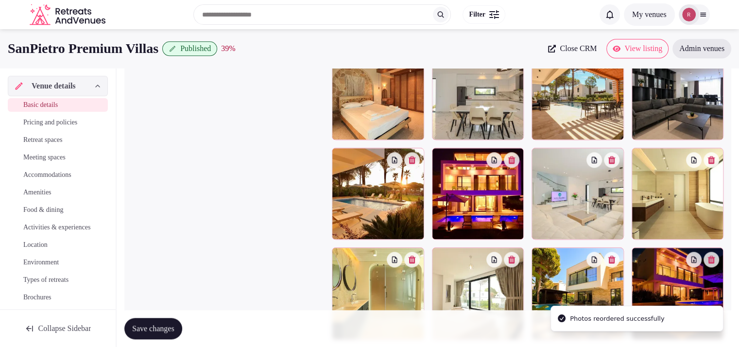
click at [150, 321] on button "Save changes" at bounding box center [153, 328] width 58 height 21
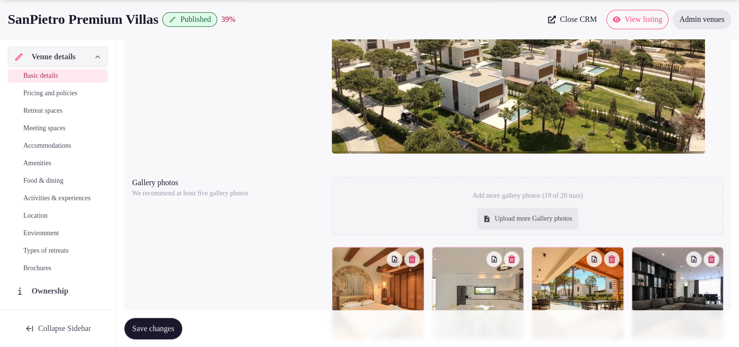
scroll to position [933, 0]
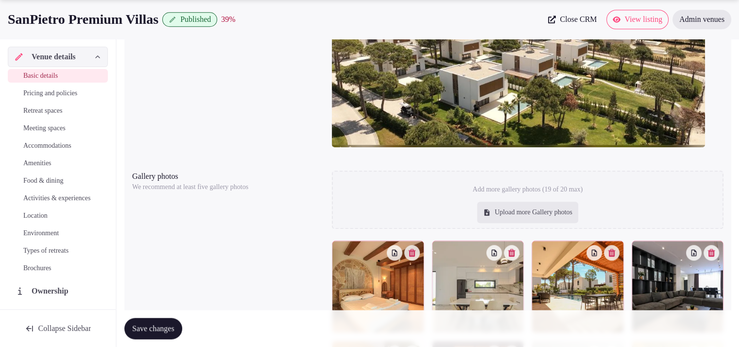
click at [491, 209] on div "Upload more Gallery photos" at bounding box center [527, 212] width 101 height 21
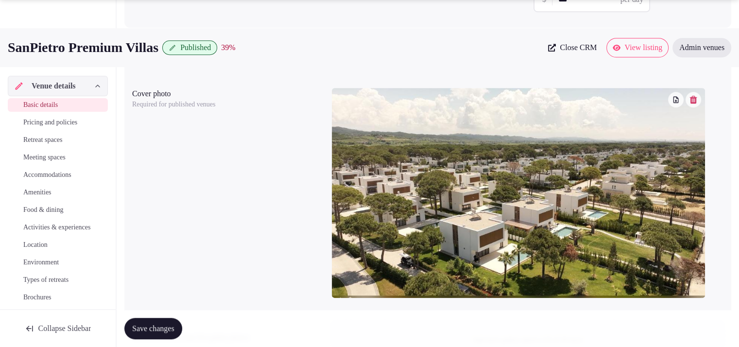
scroll to position [939, 0]
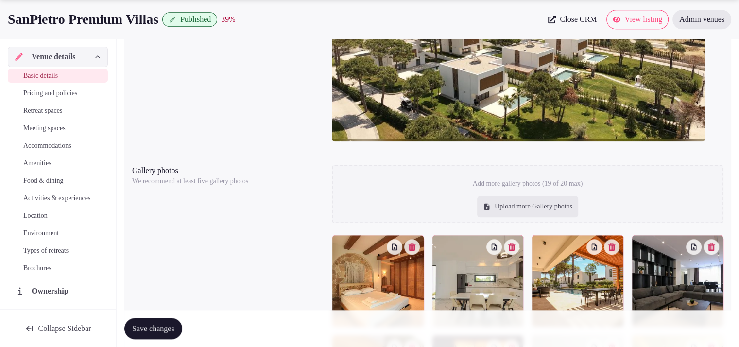
click at [524, 211] on div "Upload more Gallery photos" at bounding box center [527, 206] width 101 height 21
type input "**********"
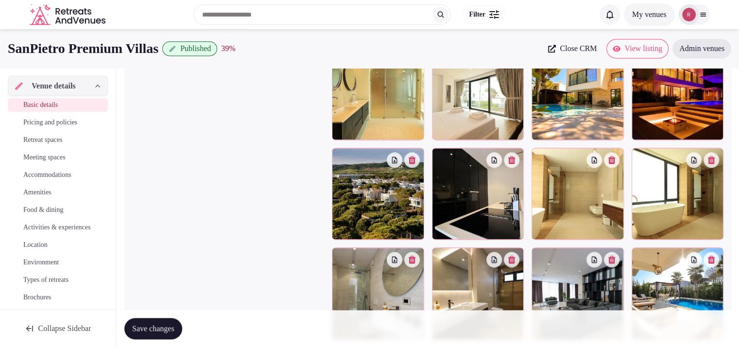
scroll to position [1295, 0]
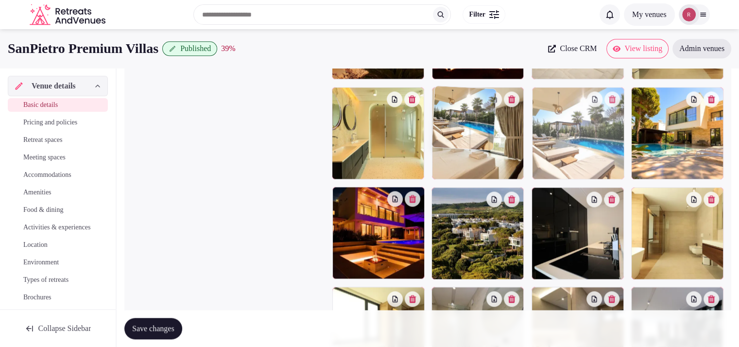
drag, startPoint x: 636, startPoint y: 253, endPoint x: 496, endPoint y: 140, distance: 180.4
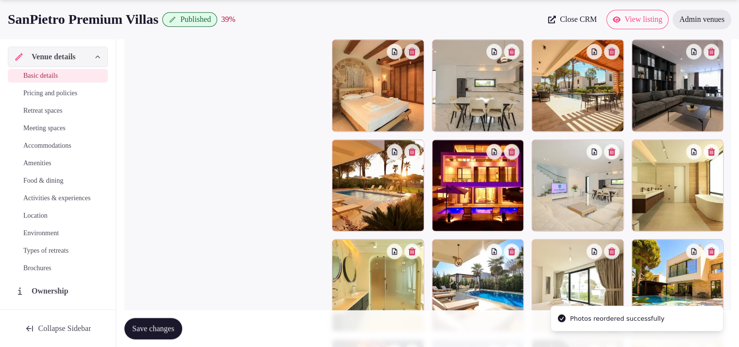
scroll to position [1145, 0]
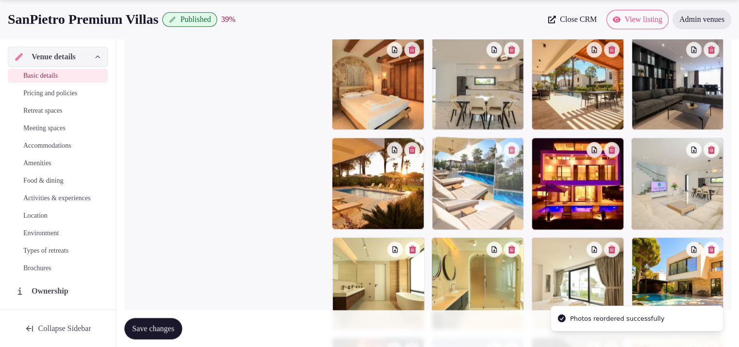
drag, startPoint x: 475, startPoint y: 263, endPoint x: 486, endPoint y: 204, distance: 60.7
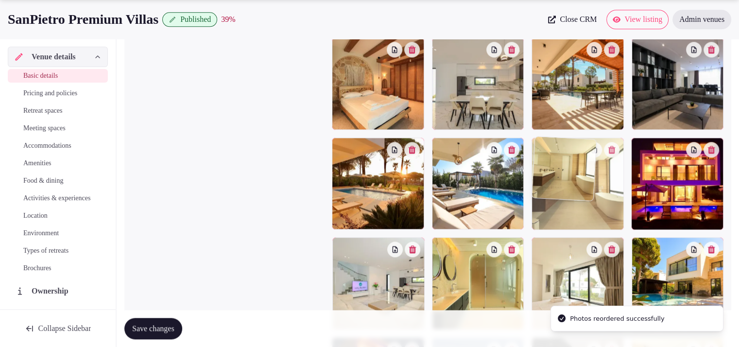
drag, startPoint x: 400, startPoint y: 263, endPoint x: 610, endPoint y: 186, distance: 224.2
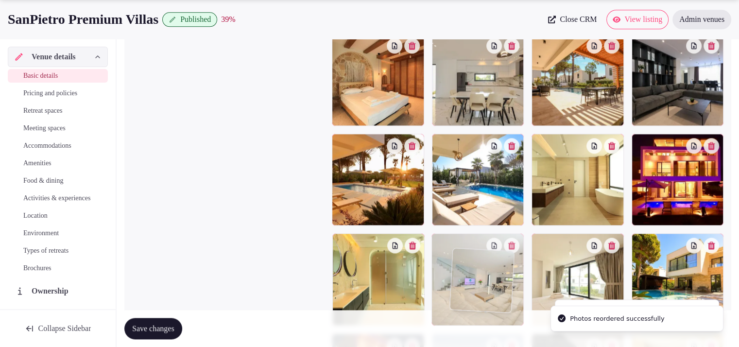
scroll to position [1150, 0]
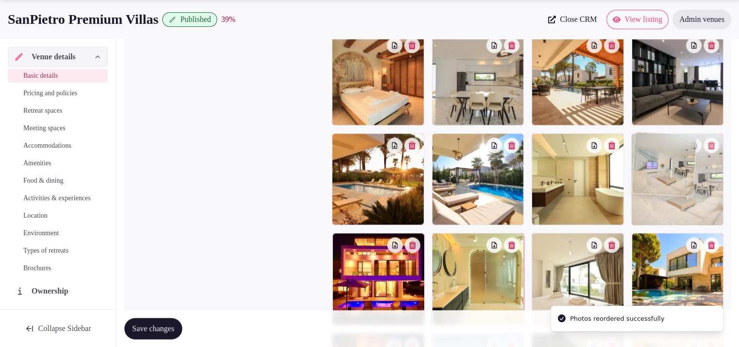
drag, startPoint x: 472, startPoint y: 281, endPoint x: 711, endPoint y: 195, distance: 253.5
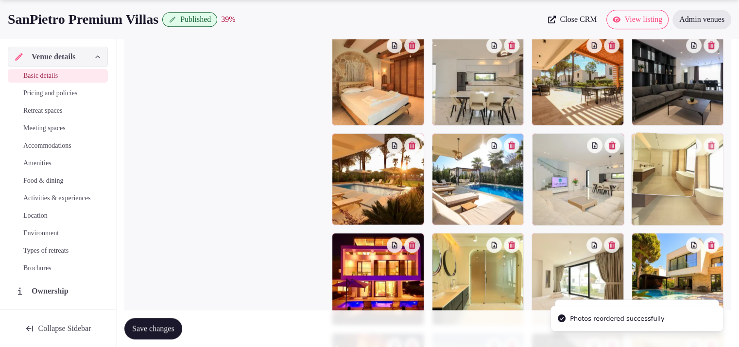
drag, startPoint x: 591, startPoint y: 191, endPoint x: 677, endPoint y: 205, distance: 86.8
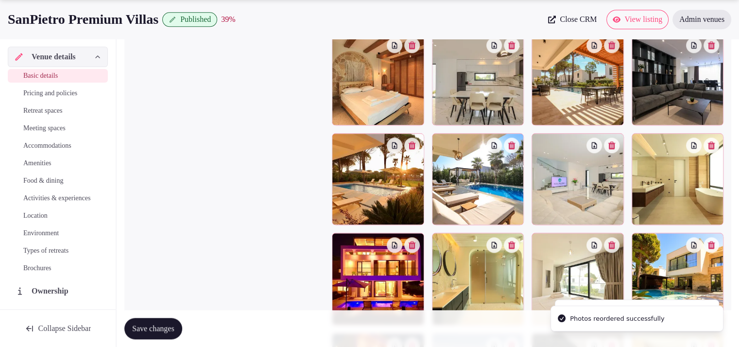
click at [152, 324] on span "Save changes" at bounding box center [153, 329] width 42 height 10
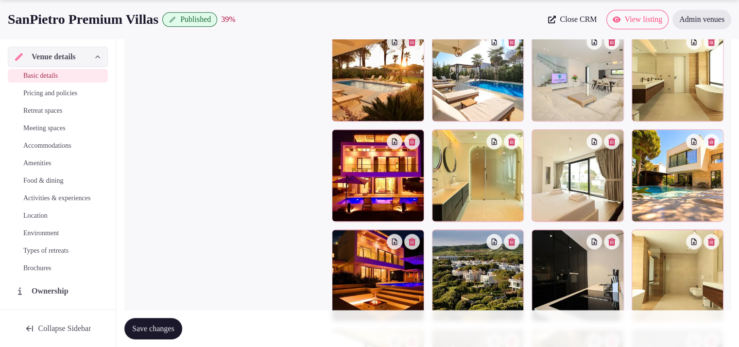
scroll to position [1251, 0]
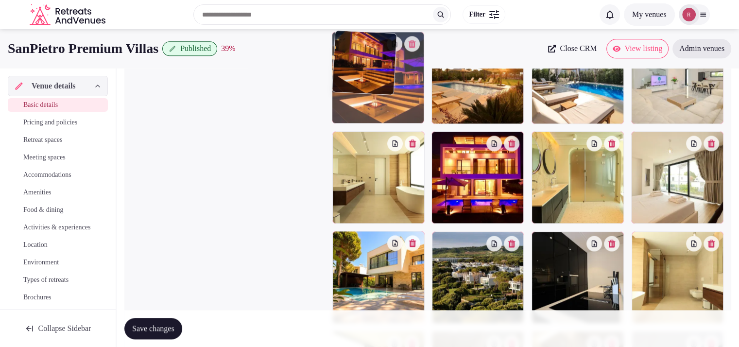
drag, startPoint x: 377, startPoint y: 265, endPoint x: 401, endPoint y: 115, distance: 151.7
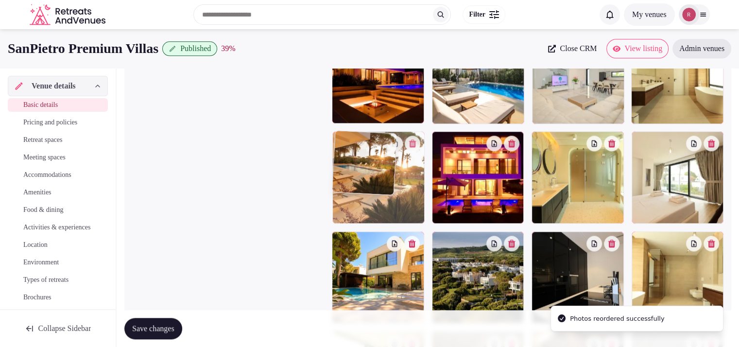
drag, startPoint x: 446, startPoint y: 145, endPoint x: 401, endPoint y: 206, distance: 75.6
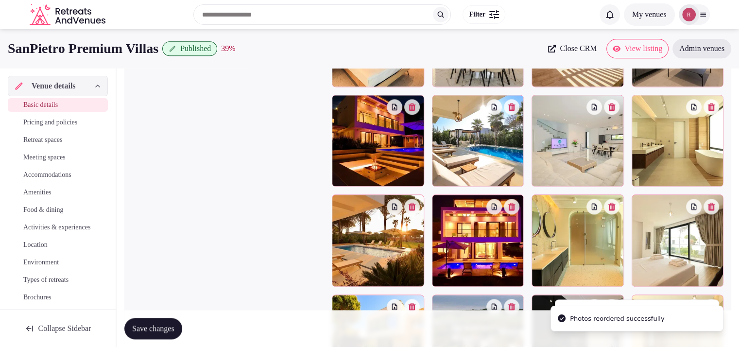
scroll to position [1177, 0]
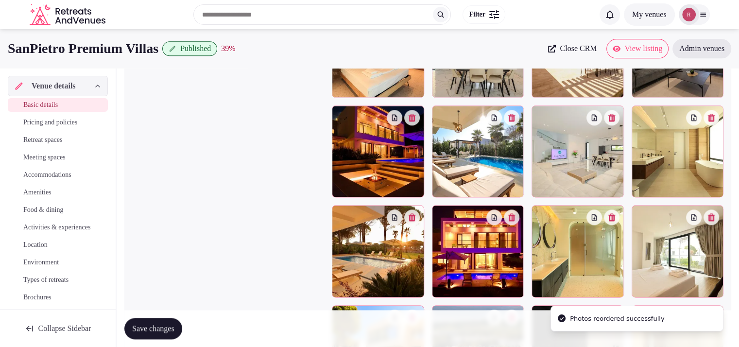
click at [163, 330] on span "Save changes" at bounding box center [153, 329] width 42 height 10
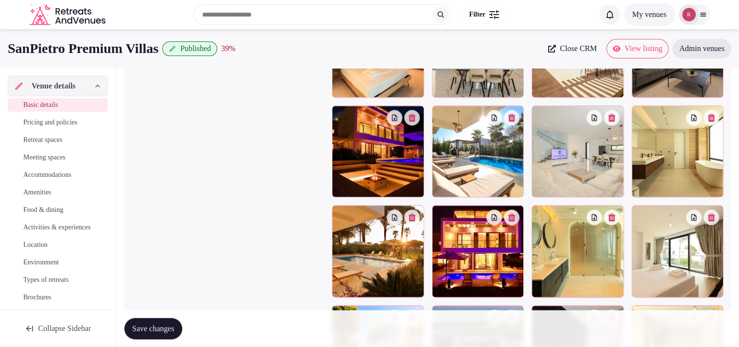
click at [64, 180] on link "Accommodations" at bounding box center [58, 175] width 100 height 14
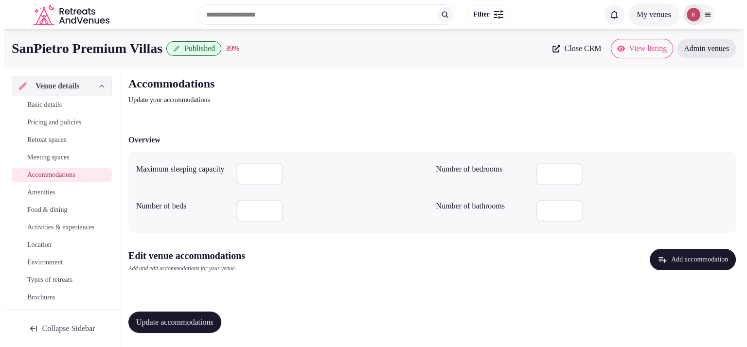
scroll to position [1, 0]
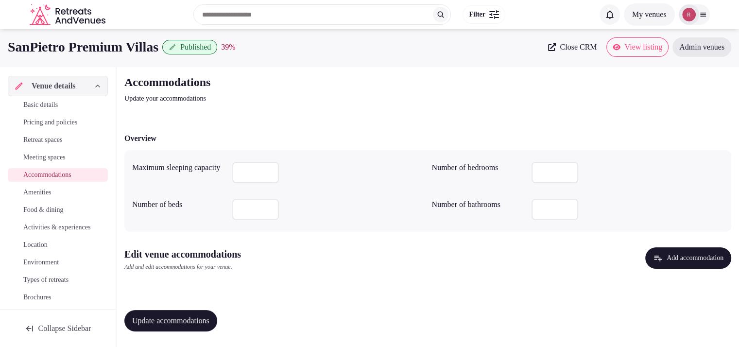
click at [653, 258] on icon "button" at bounding box center [658, 258] width 10 height 10
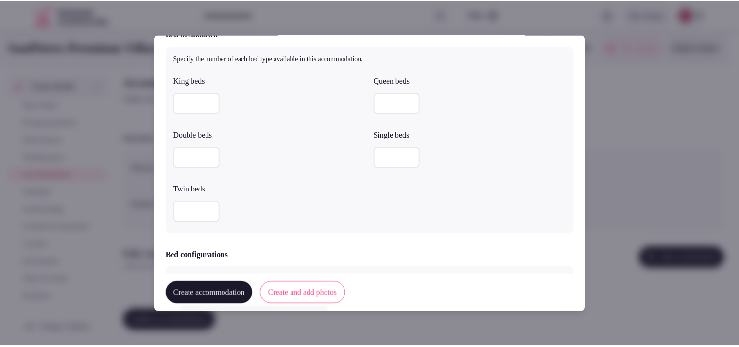
scroll to position [0, 0]
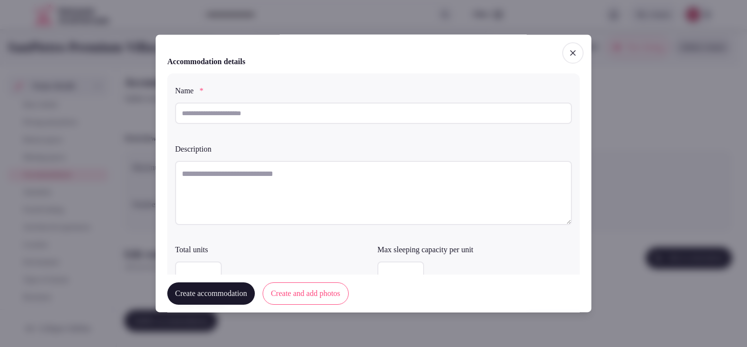
click at [570, 57] on icon "button" at bounding box center [573, 53] width 10 height 10
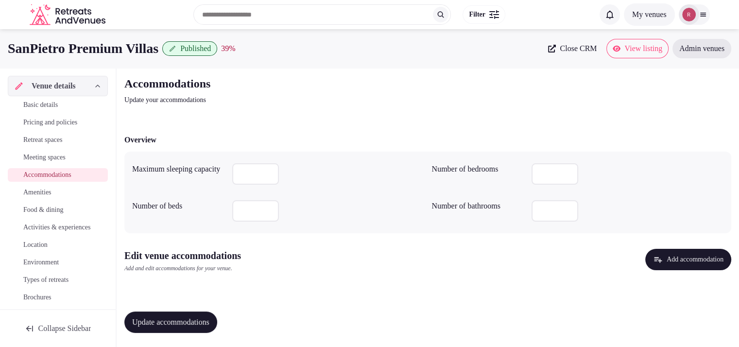
scroll to position [1, 0]
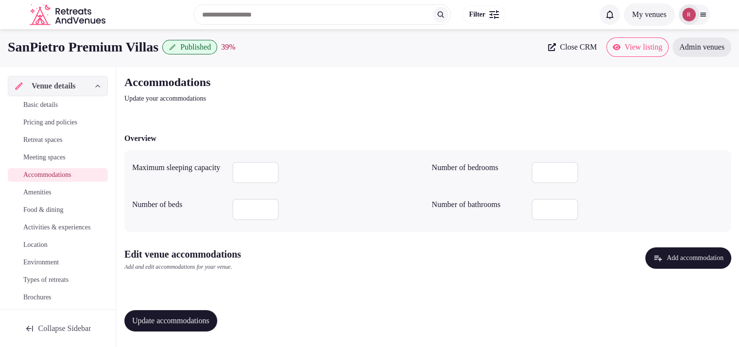
click at [692, 258] on button "Add accommodation" at bounding box center [688, 257] width 86 height 21
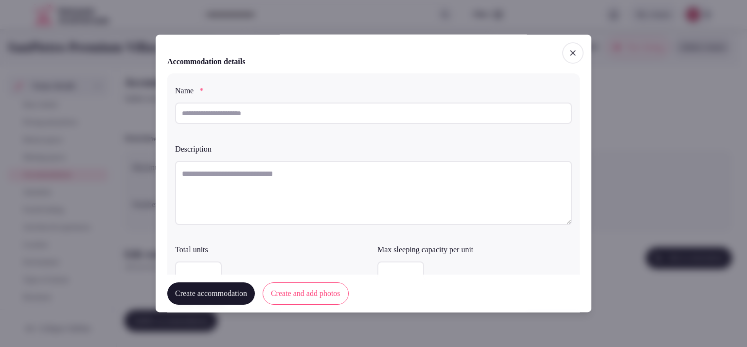
click at [244, 109] on input "text" at bounding box center [373, 113] width 397 height 21
paste input "**********"
type input "**********"
click at [236, 173] on textarea at bounding box center [373, 193] width 397 height 64
paste textarea "**********"
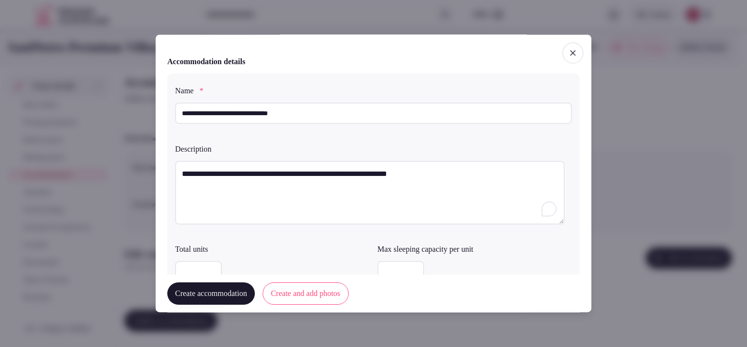
type textarea "**********"
click at [229, 299] on button "Create accommodation" at bounding box center [210, 293] width 87 height 22
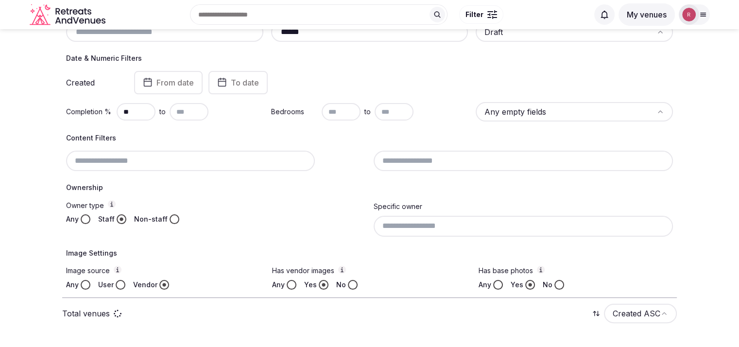
scroll to position [156, 0]
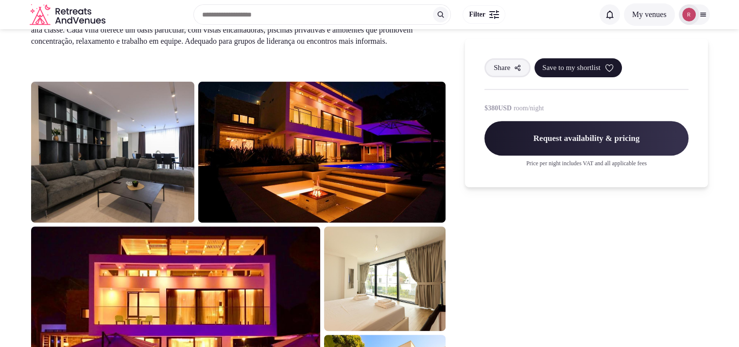
scroll to position [303, 0]
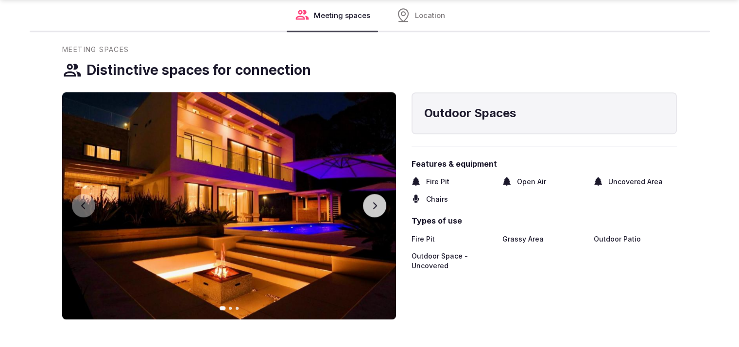
scroll to position [922, 0]
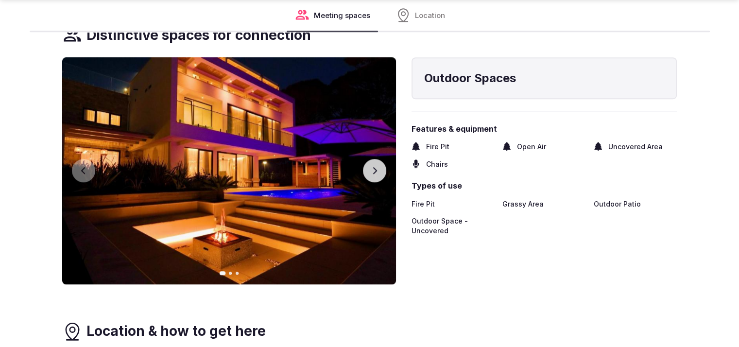
click at [379, 166] on button "Next slide" at bounding box center [374, 170] width 23 height 23
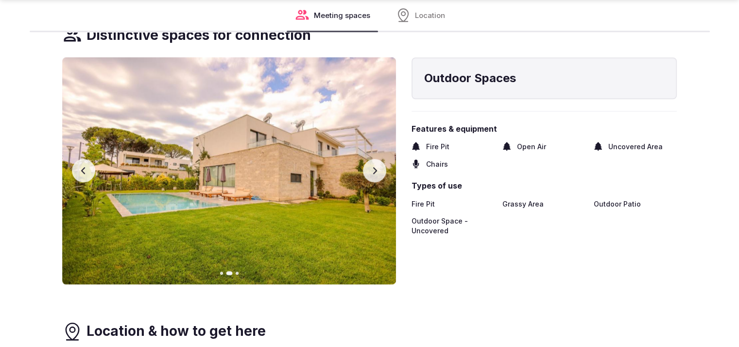
click at [380, 164] on button "Next slide" at bounding box center [374, 170] width 23 height 23
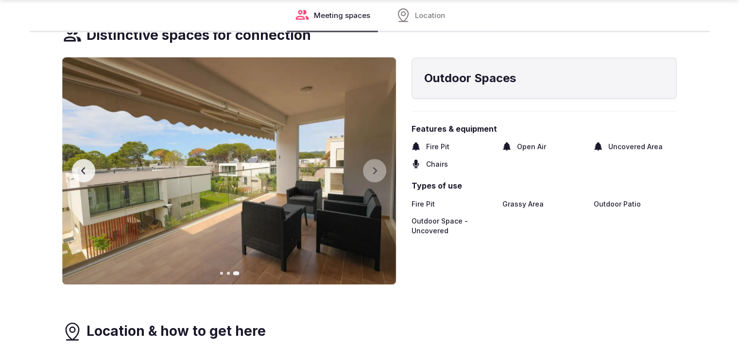
click at [83, 167] on icon "button" at bounding box center [84, 171] width 8 height 8
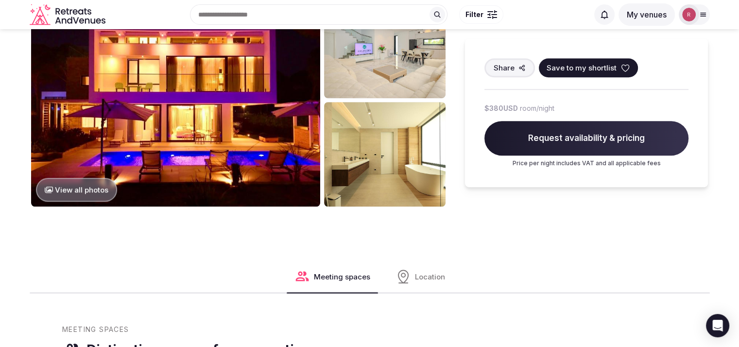
scroll to position [303, 0]
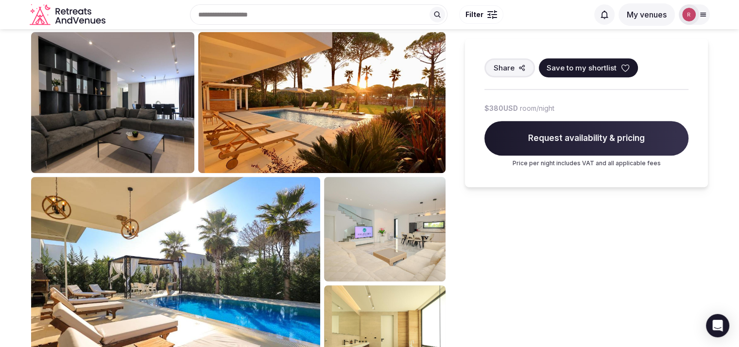
scroll to position [420, 0]
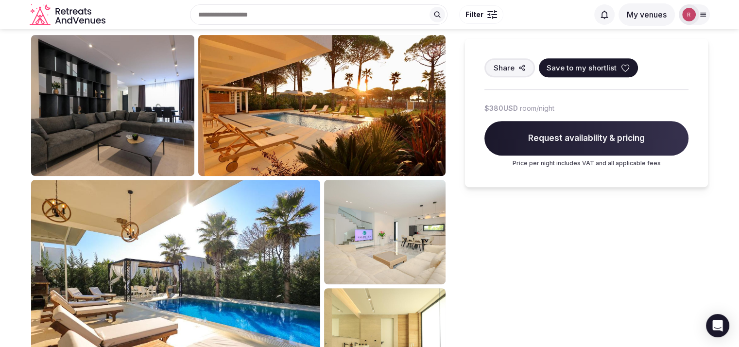
drag, startPoint x: 746, startPoint y: 48, endPoint x: 741, endPoint y: 108, distance: 60.0
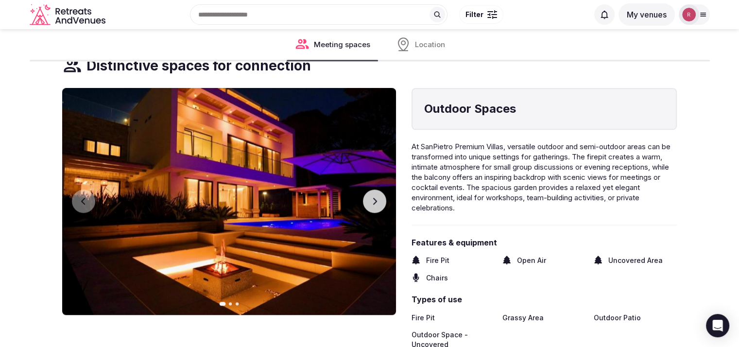
scroll to position [889, 0]
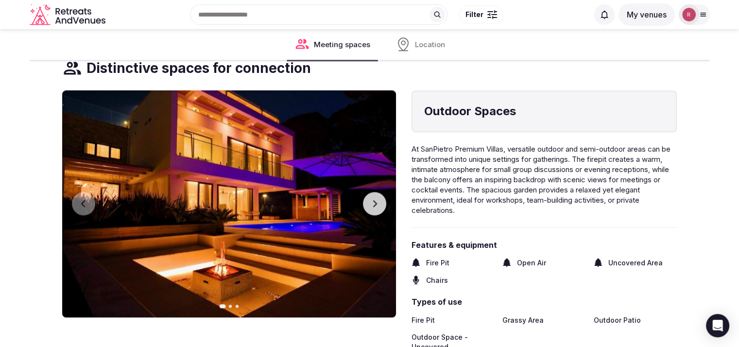
click at [379, 198] on button "Next slide" at bounding box center [374, 203] width 23 height 23
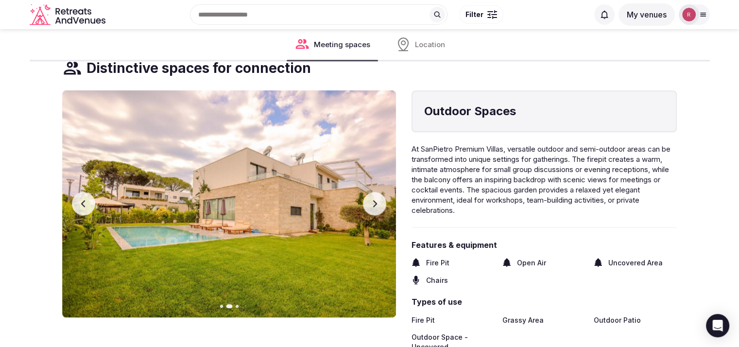
click at [379, 198] on button "Next slide" at bounding box center [374, 203] width 23 height 23
